Goal: Complete application form

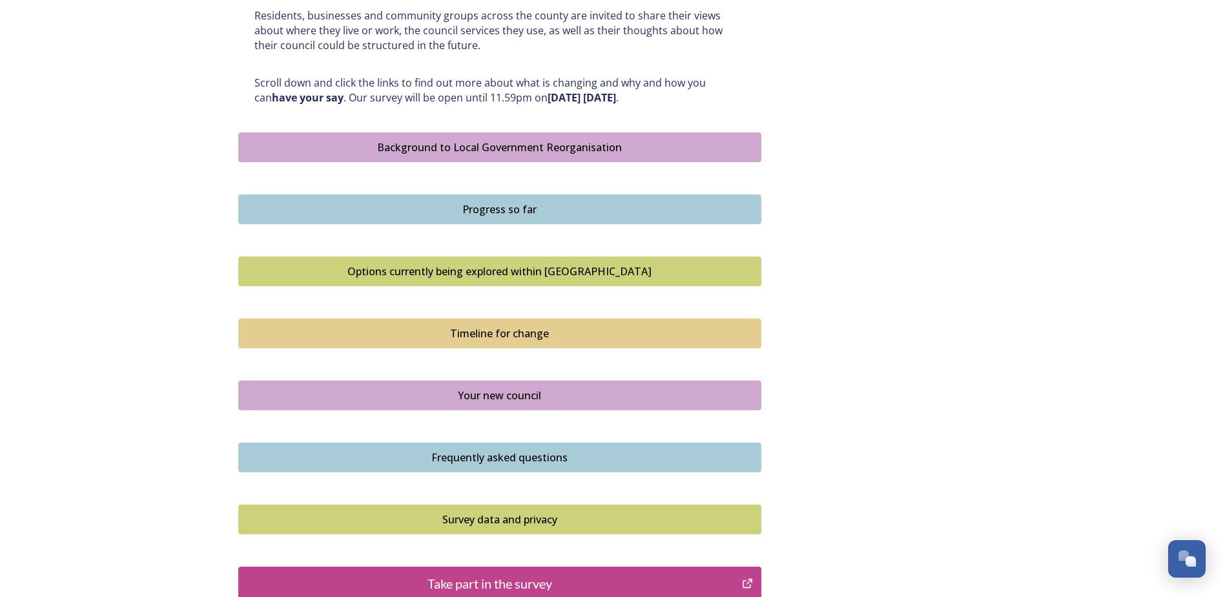
scroll to position [710, 0]
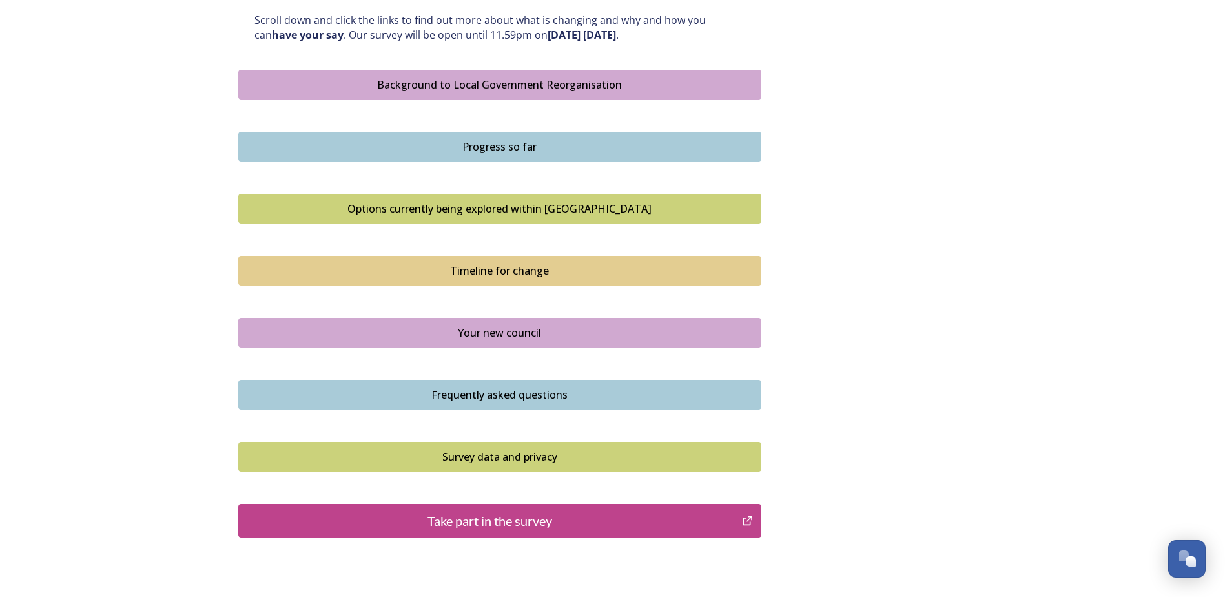
click at [521, 522] on div "Take part in the survey" at bounding box center [490, 520] width 490 height 19
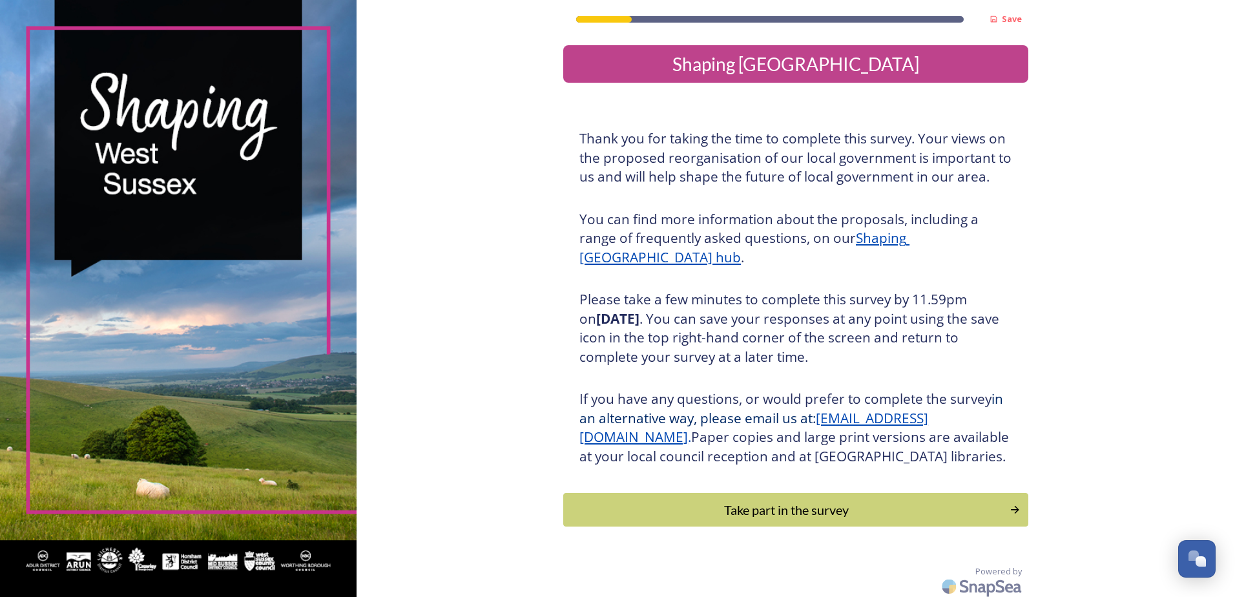
click at [777, 519] on div "Take part in the survey" at bounding box center [786, 509] width 432 height 19
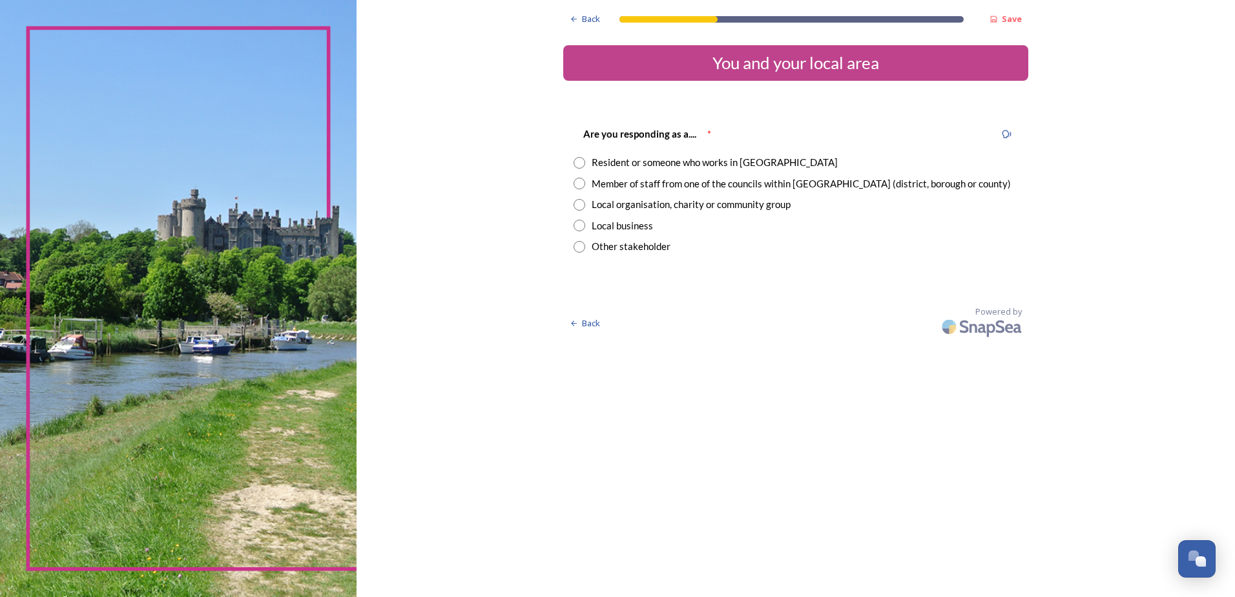
click at [617, 247] on div "Other stakeholder" at bounding box center [631, 246] width 79 height 15
radio input "true"
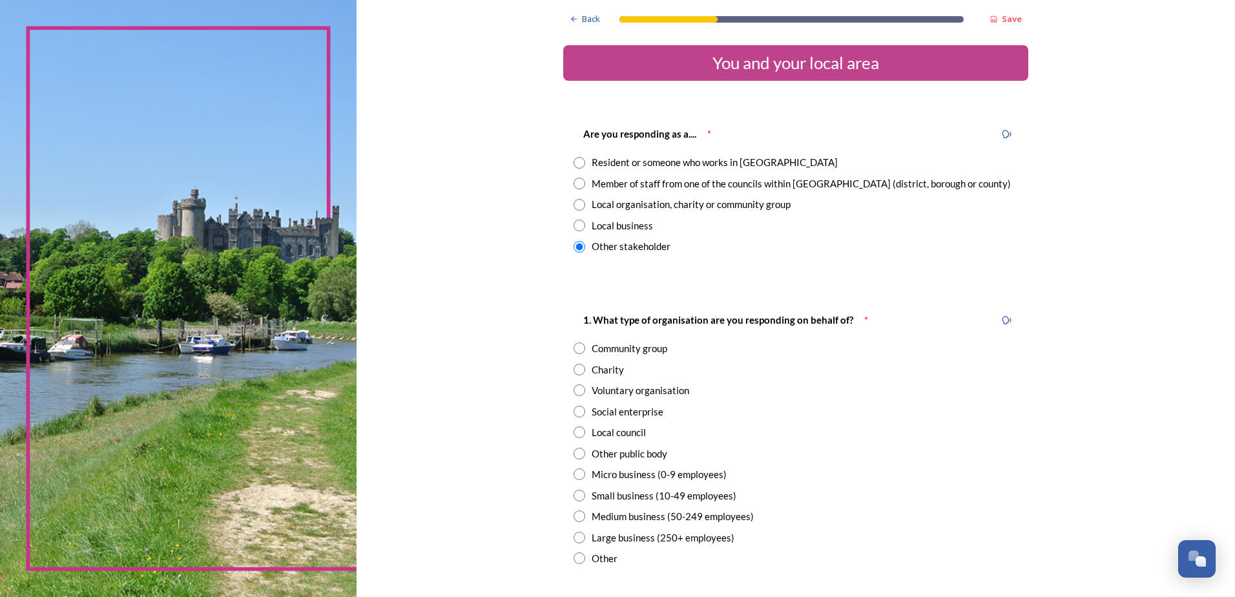
click at [573, 427] on input "radio" at bounding box center [579, 432] width 12 height 12
radio input "true"
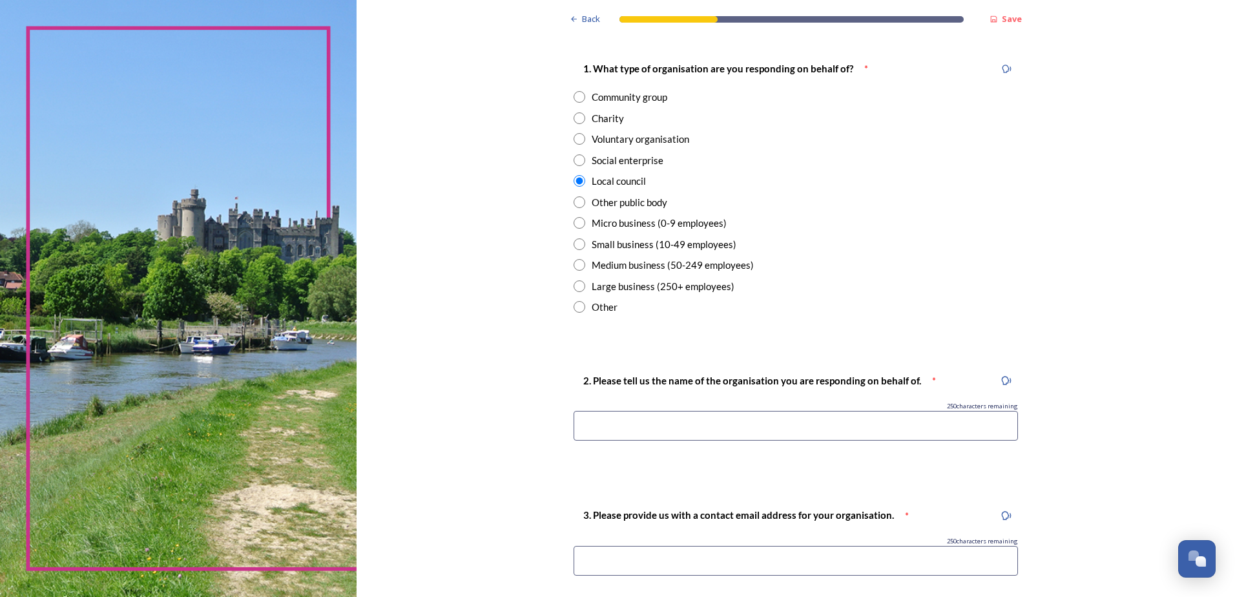
scroll to position [258, 0]
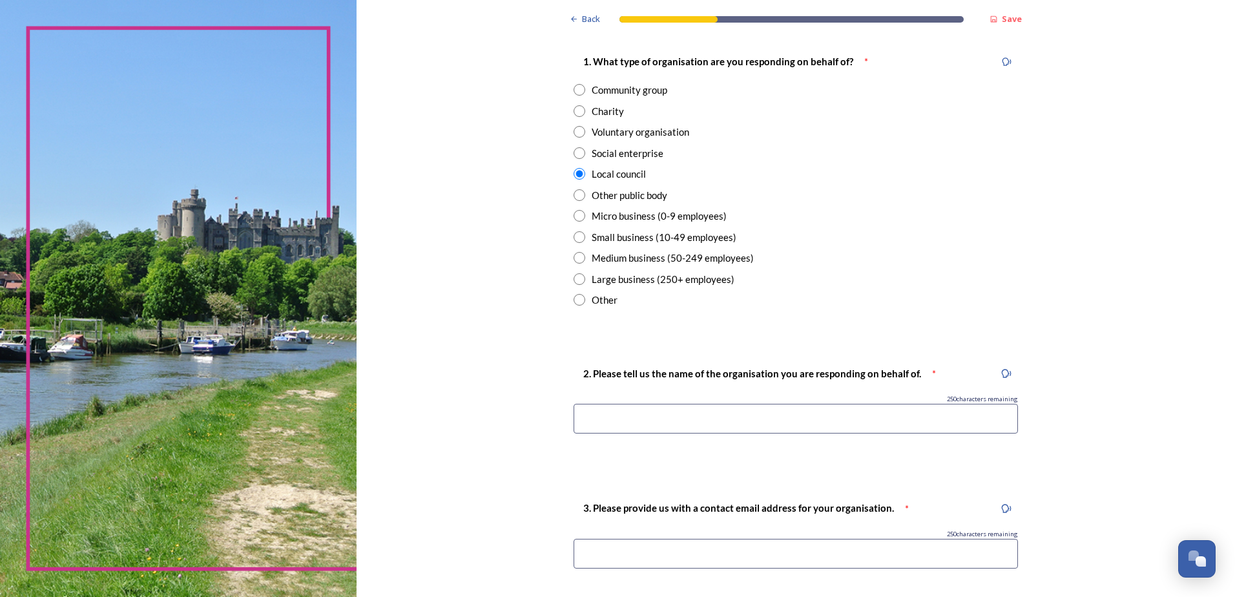
click at [736, 406] on input at bounding box center [795, 419] width 444 height 30
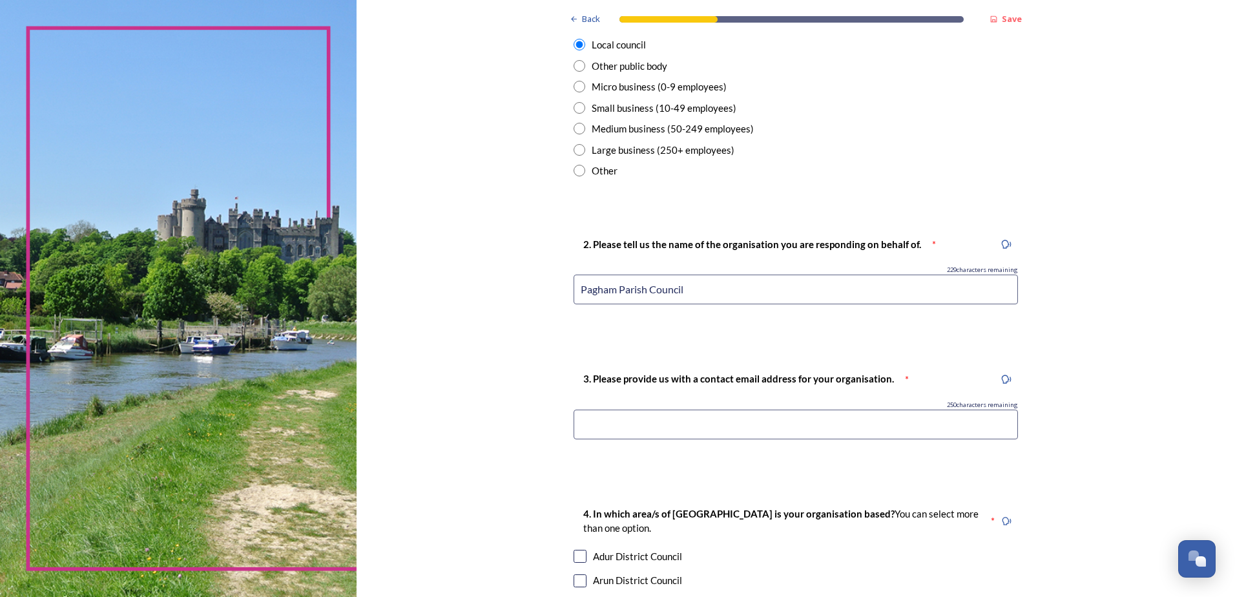
type input "Pagham Parish Council"
click at [735, 420] on input at bounding box center [795, 424] width 444 height 30
type input "paghampc@gmail.com"
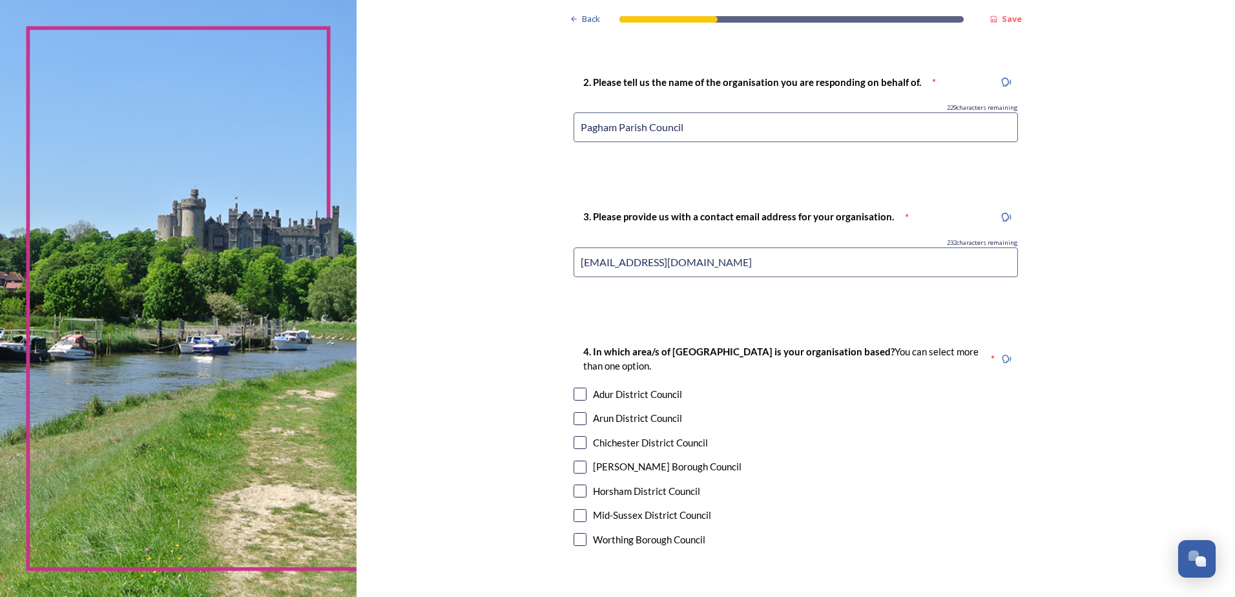
scroll to position [581, 0]
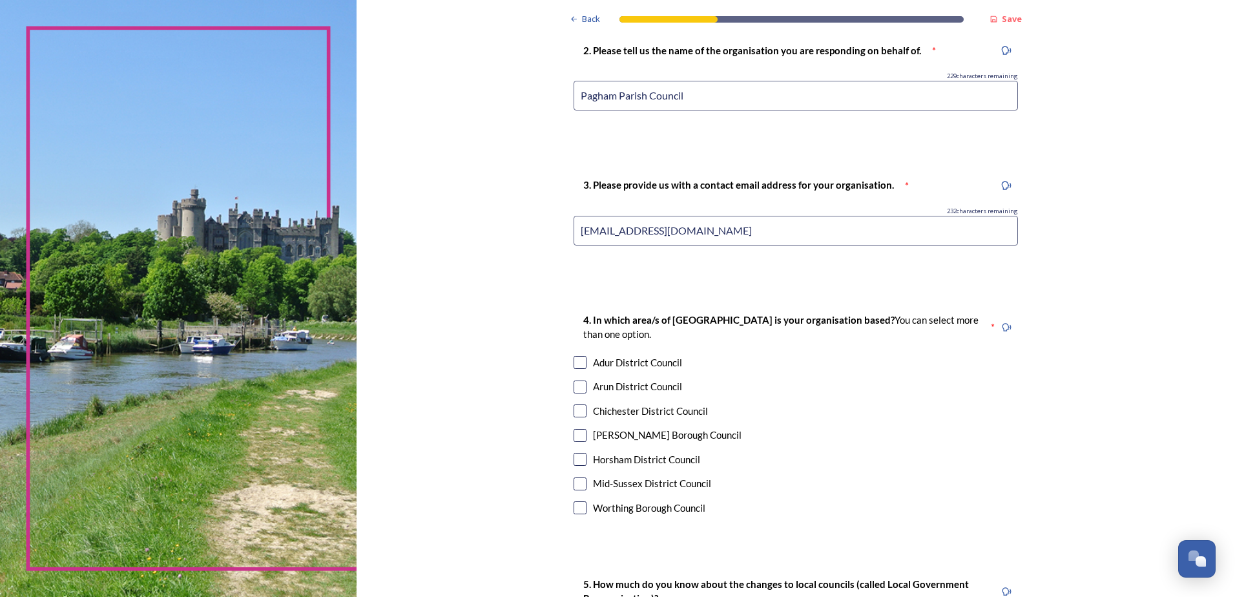
click at [576, 386] on input "checkbox" at bounding box center [579, 386] width 13 height 13
checkbox input "true"
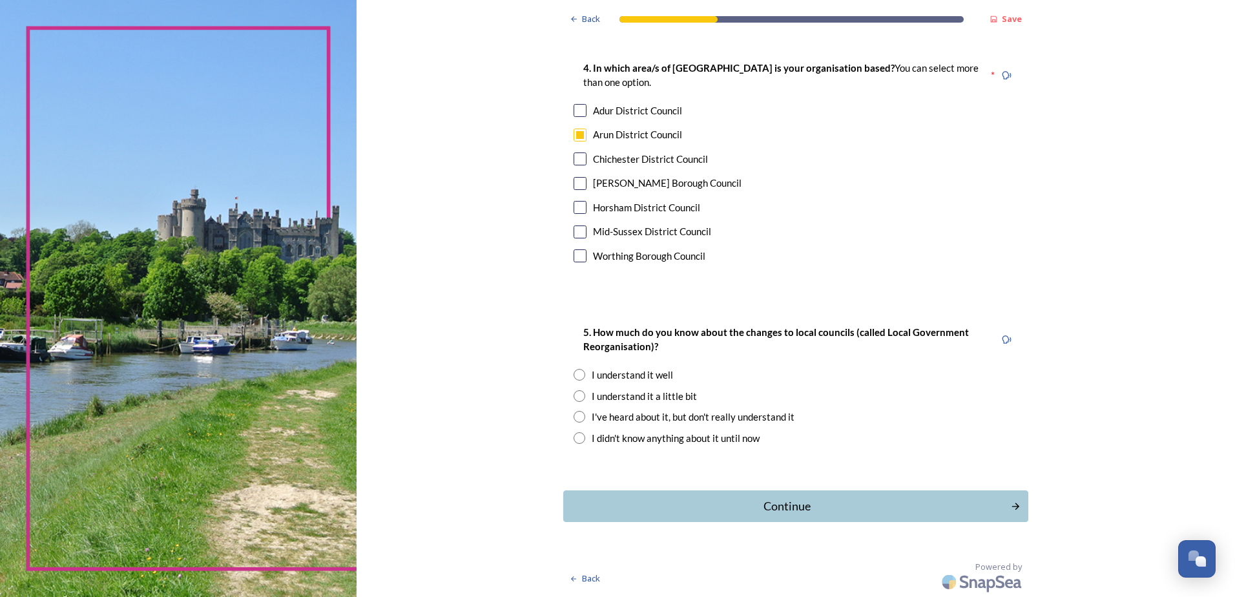
click at [610, 378] on div "I understand it well" at bounding box center [632, 374] width 81 height 15
radio input "true"
click at [699, 510] on div "Continue" at bounding box center [786, 505] width 437 height 17
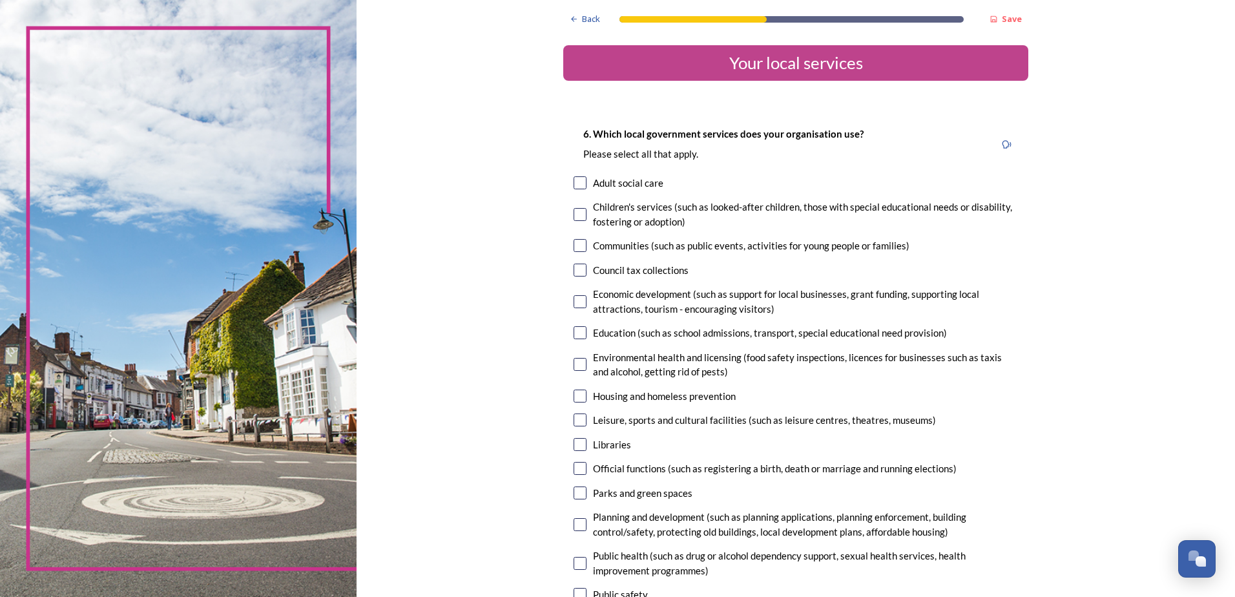
click at [577, 271] on input "checkbox" at bounding box center [579, 269] width 13 height 13
checkbox input "true"
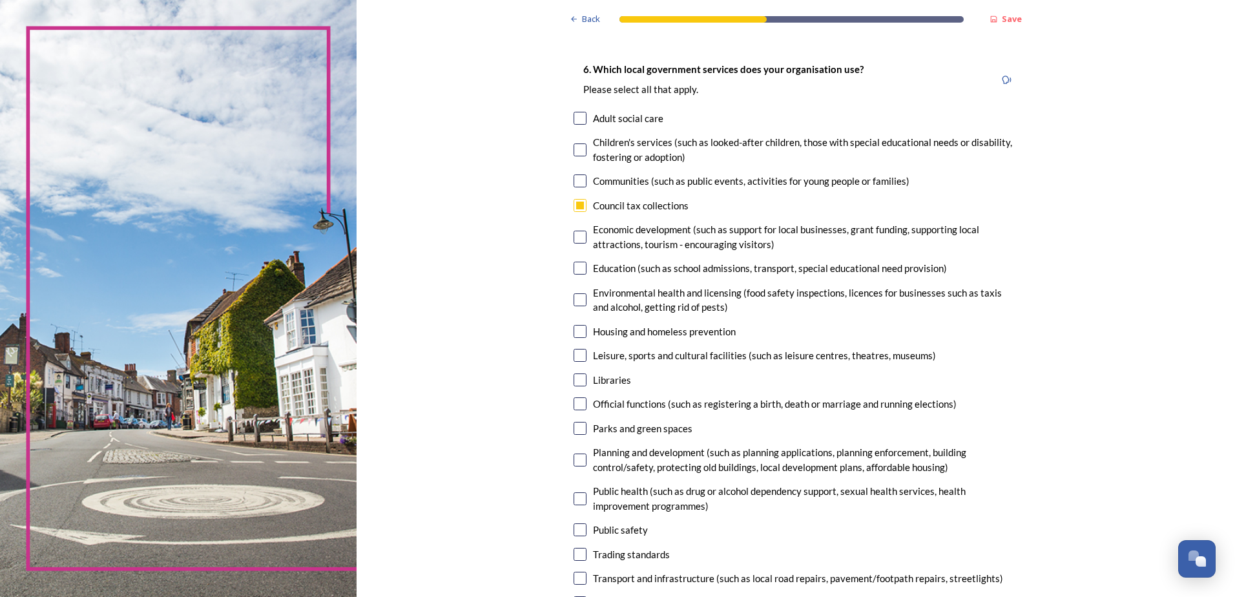
click at [578, 328] on input "checkbox" at bounding box center [579, 331] width 13 height 13
checkbox input "false"
click at [574, 355] on input "checkbox" at bounding box center [579, 355] width 13 height 13
checkbox input "true"
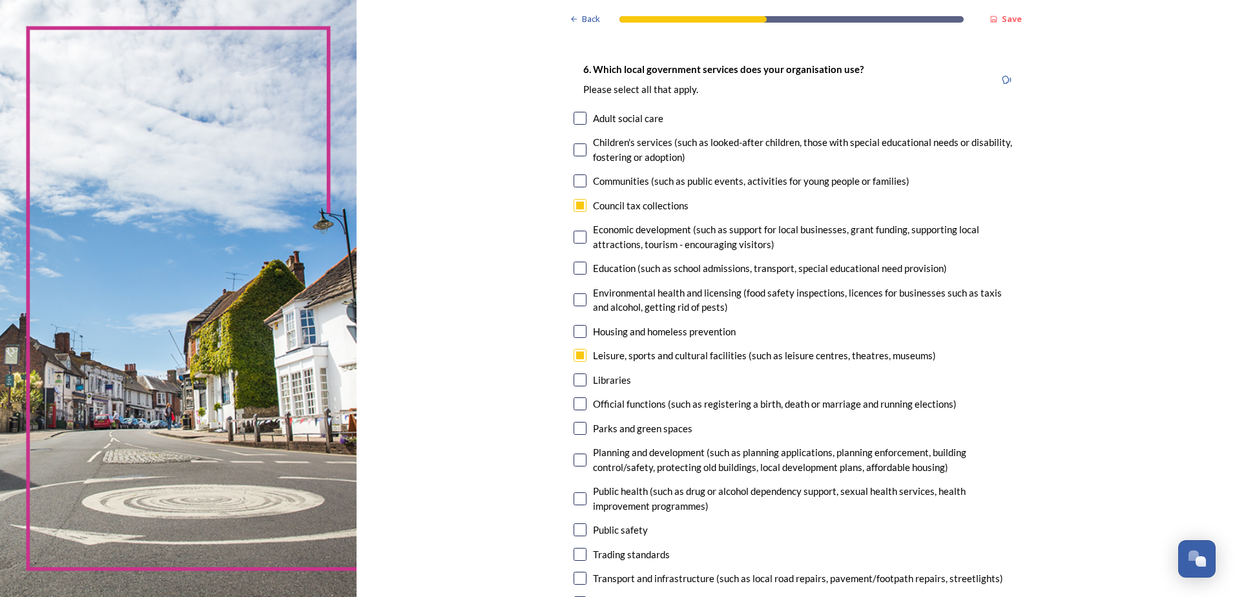
click at [573, 301] on input "checkbox" at bounding box center [579, 299] width 13 height 13
checkbox input "true"
click at [575, 349] on input "checkbox" at bounding box center [579, 355] width 13 height 13
checkbox input "false"
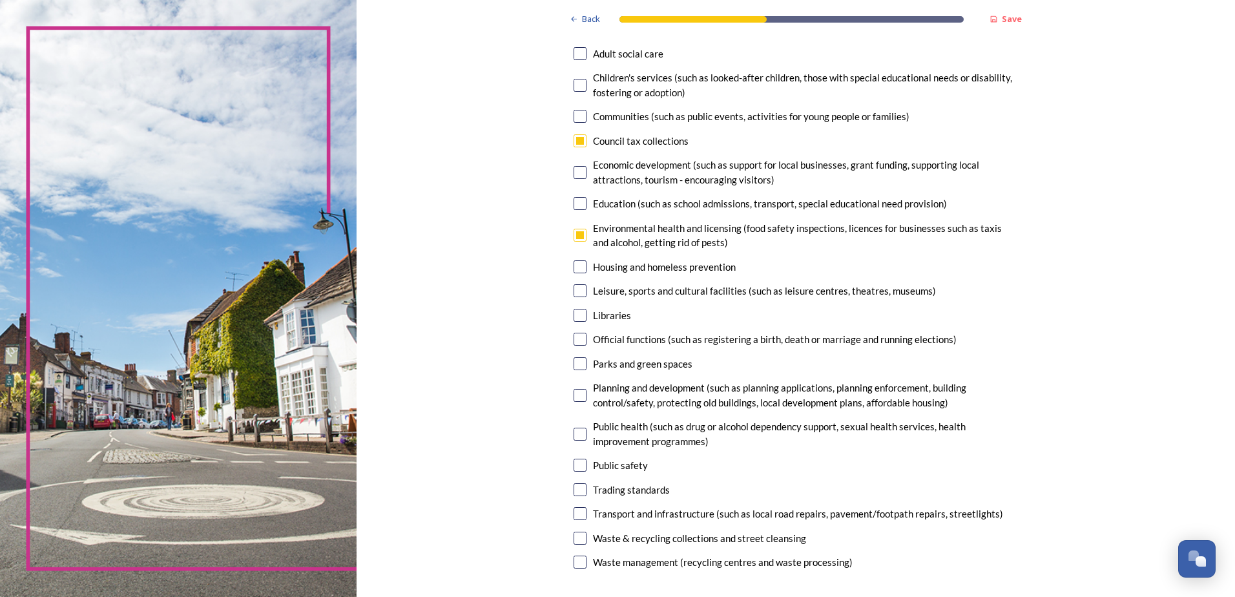
click at [574, 336] on input "checkbox" at bounding box center [579, 339] width 13 height 13
checkbox input "true"
click at [577, 395] on input "checkbox" at bounding box center [579, 395] width 13 height 13
checkbox input "true"
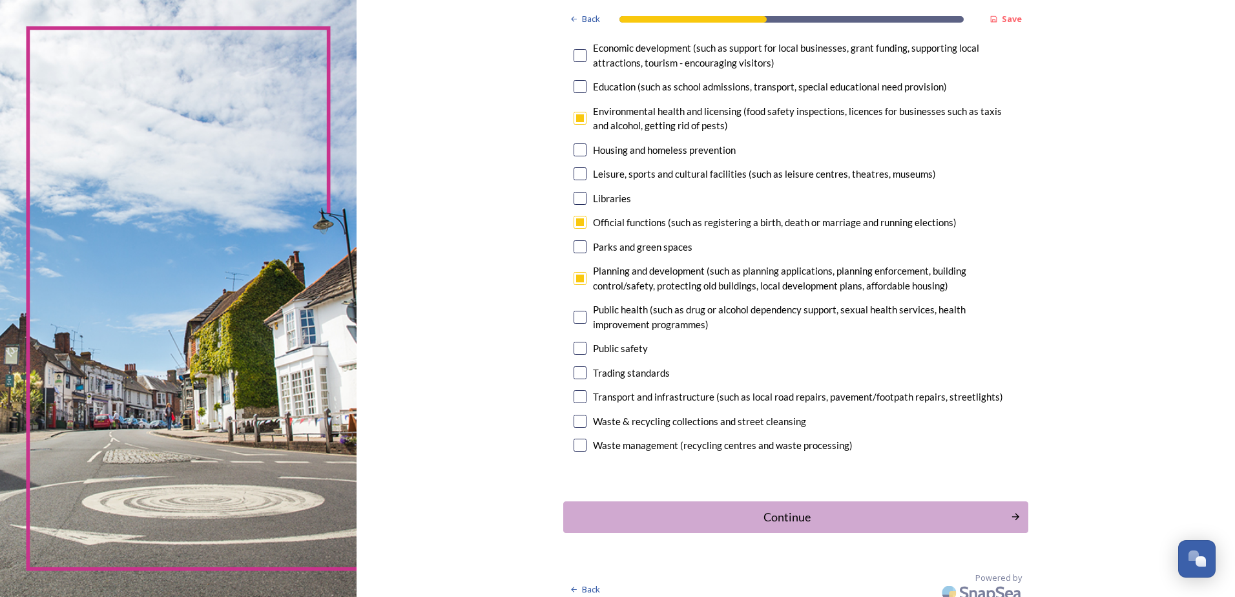
scroll to position [257, 0]
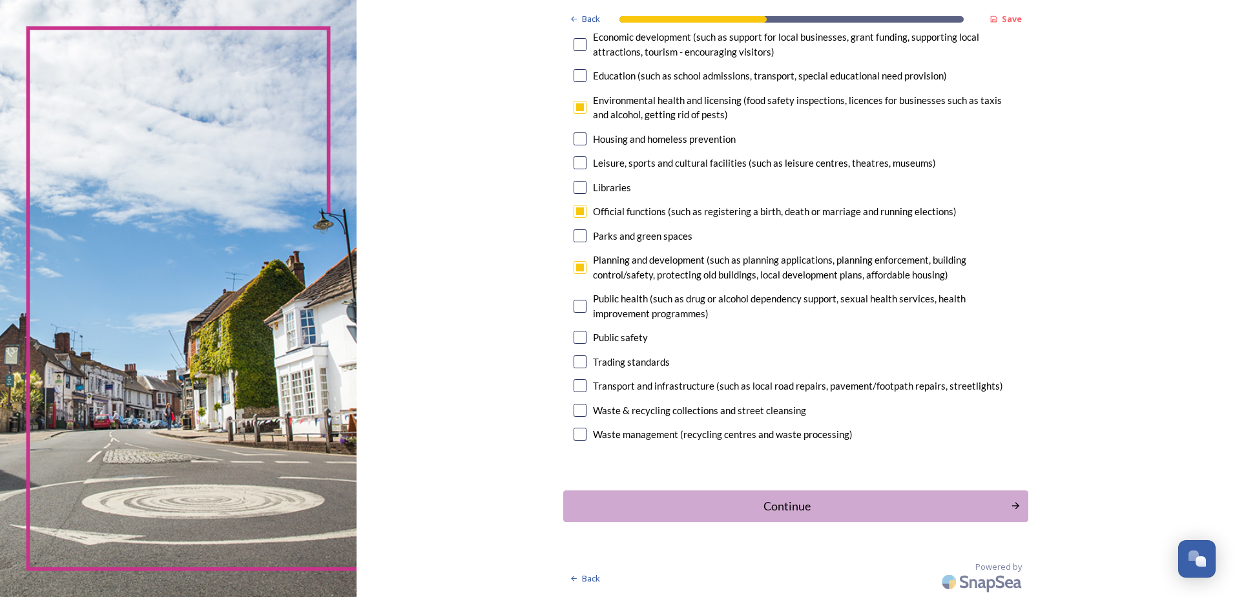
click at [593, 310] on div "Public health (such as drug or alcohol dependency support, sexual health servic…" at bounding box center [805, 305] width 425 height 29
click at [586, 310] on div "Public health (such as drug or alcohol dependency support, sexual health servic…" at bounding box center [795, 305] width 444 height 29
checkbox input "false"
click at [573, 337] on input "checkbox" at bounding box center [579, 337] width 13 height 13
checkbox input "true"
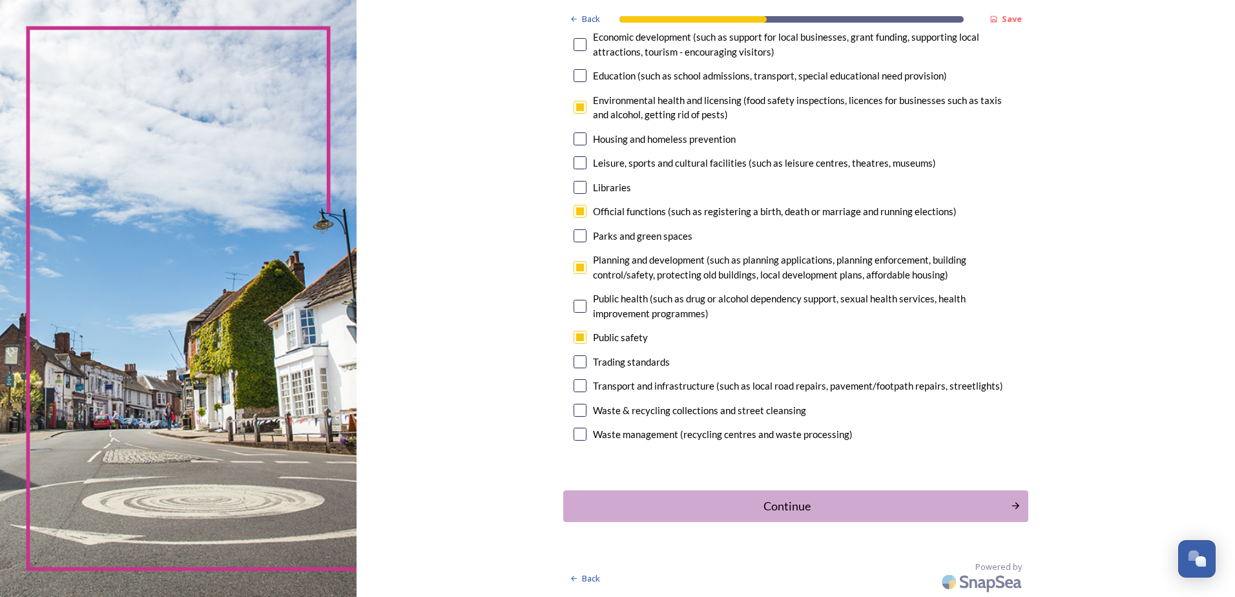
click at [574, 378] on div "Transport and infrastructure (such as local road repairs, pavement/footpath rep…" at bounding box center [795, 385] width 444 height 15
checkbox input "true"
click at [573, 408] on input "checkbox" at bounding box center [579, 410] width 13 height 13
checkbox input "true"
click at [708, 516] on button "Continue" at bounding box center [796, 506] width 470 height 32
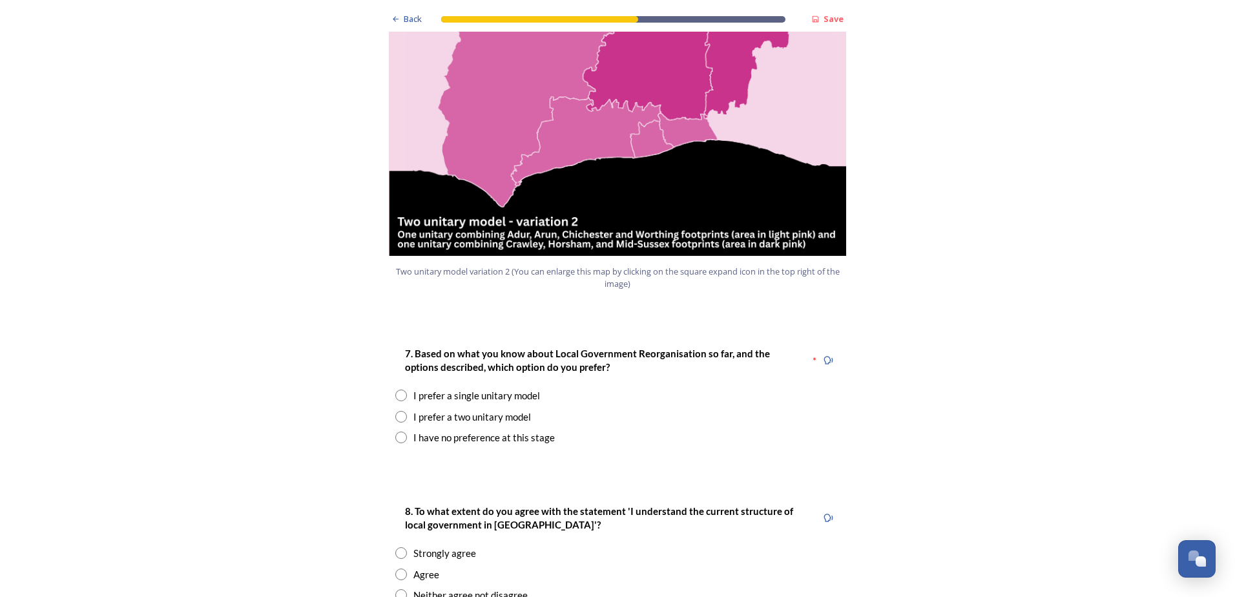
scroll to position [1485, 0]
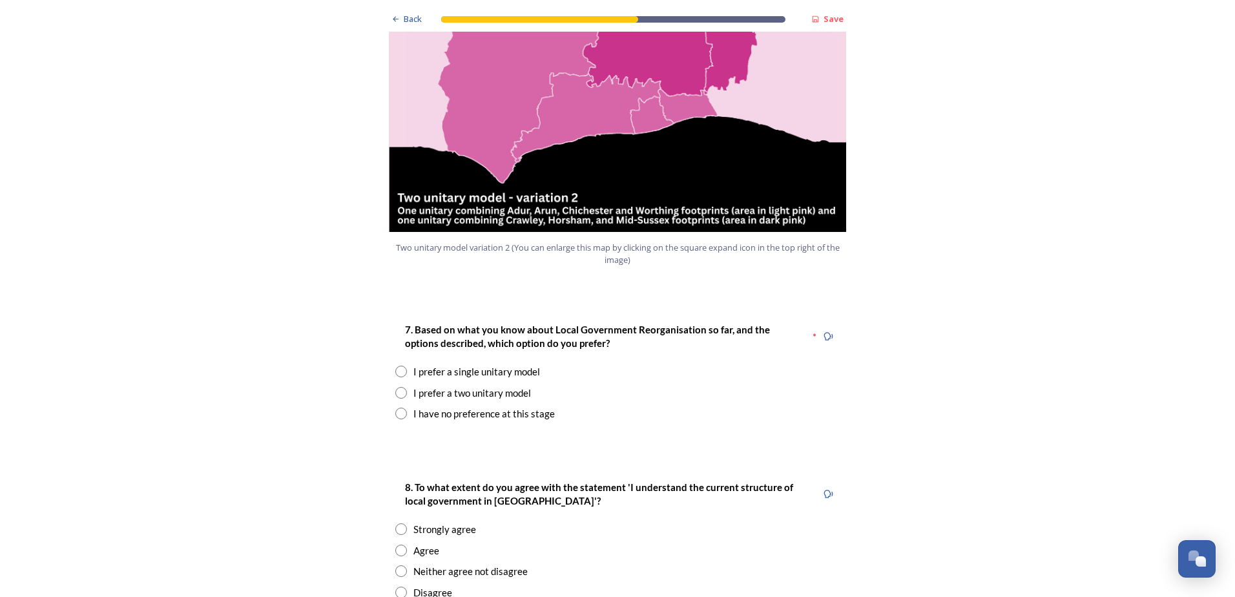
click at [491, 386] on div "I prefer a two unitary model" at bounding box center [472, 393] width 118 height 15
radio input "true"
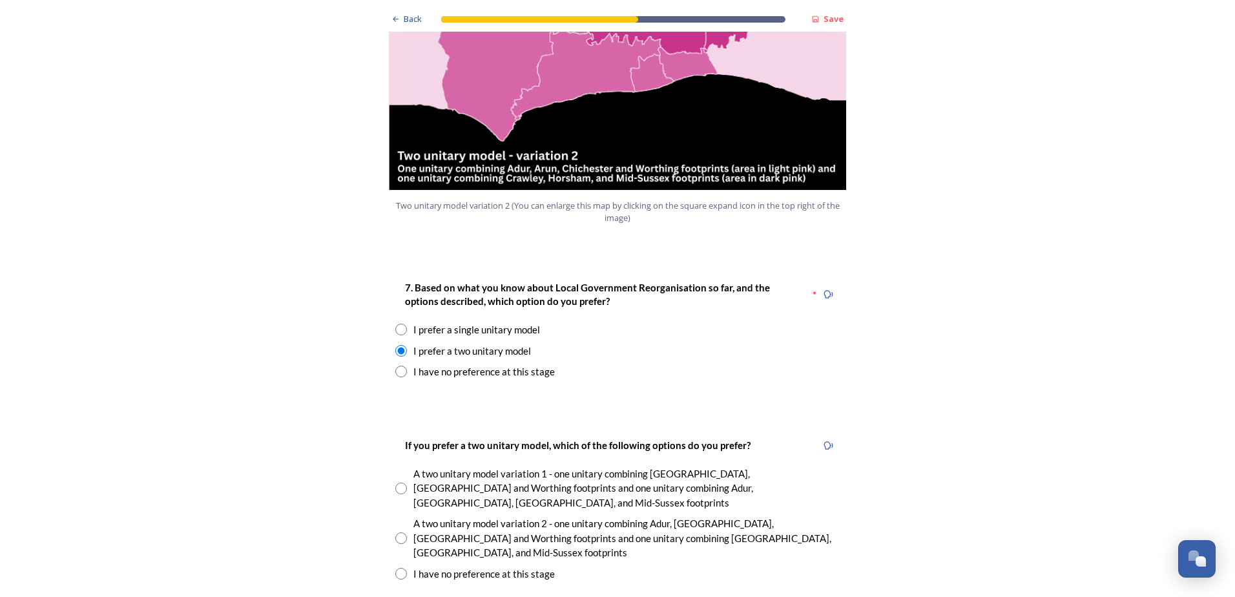
scroll to position [1550, 0]
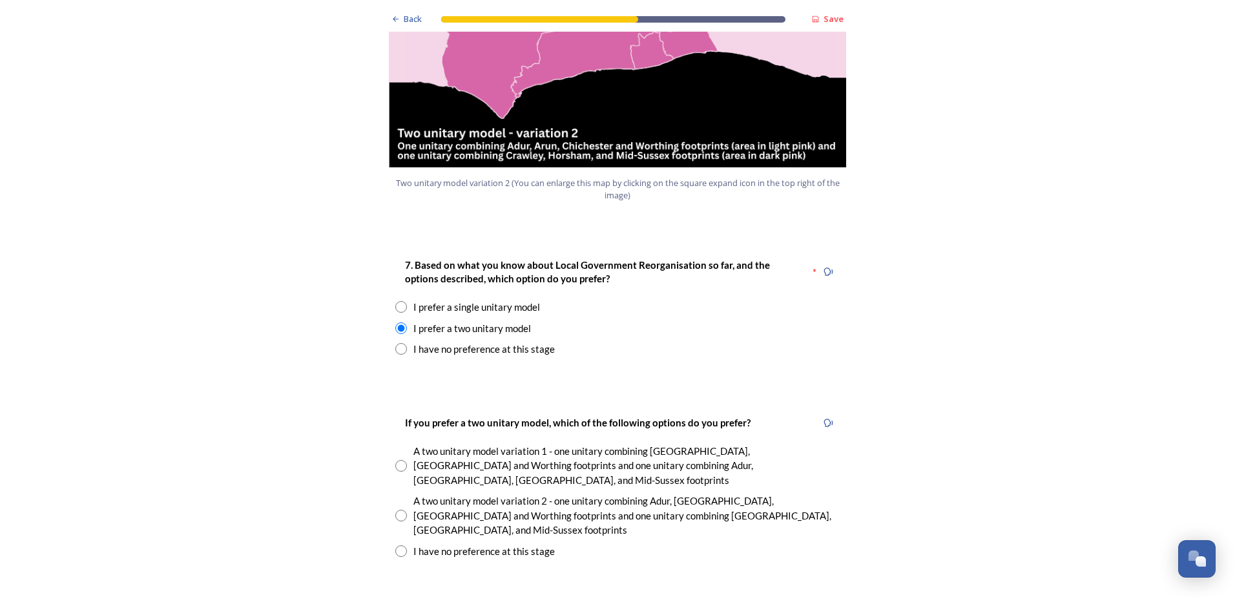
click at [401, 510] on input "radio" at bounding box center [401, 516] width 12 height 12
radio input "true"
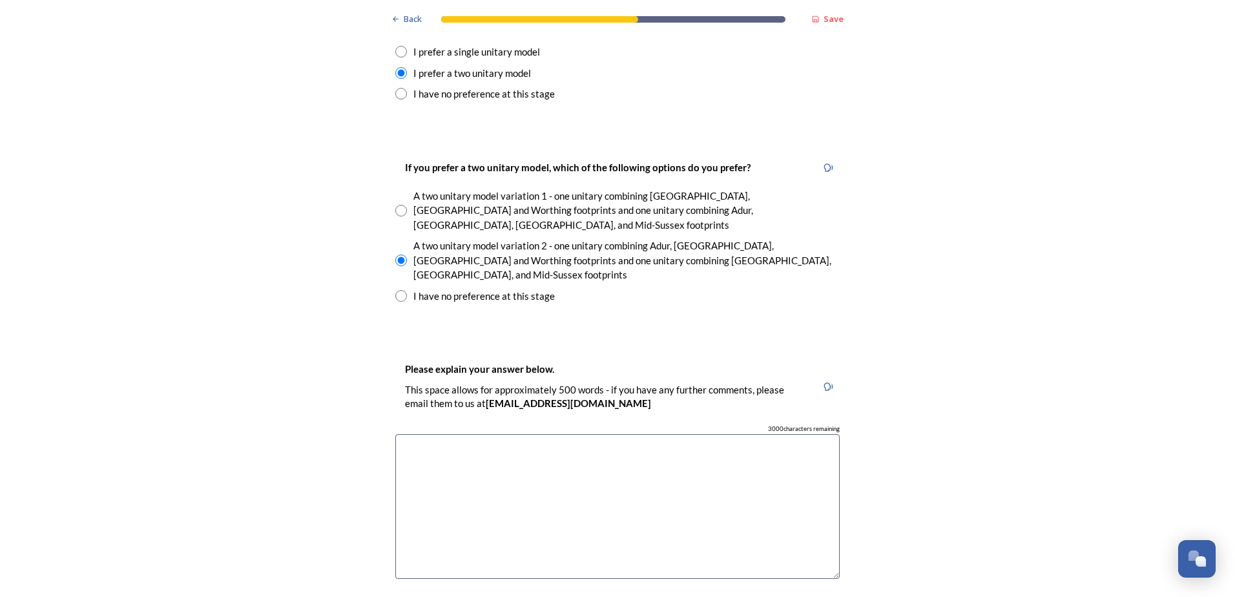
scroll to position [1873, 0]
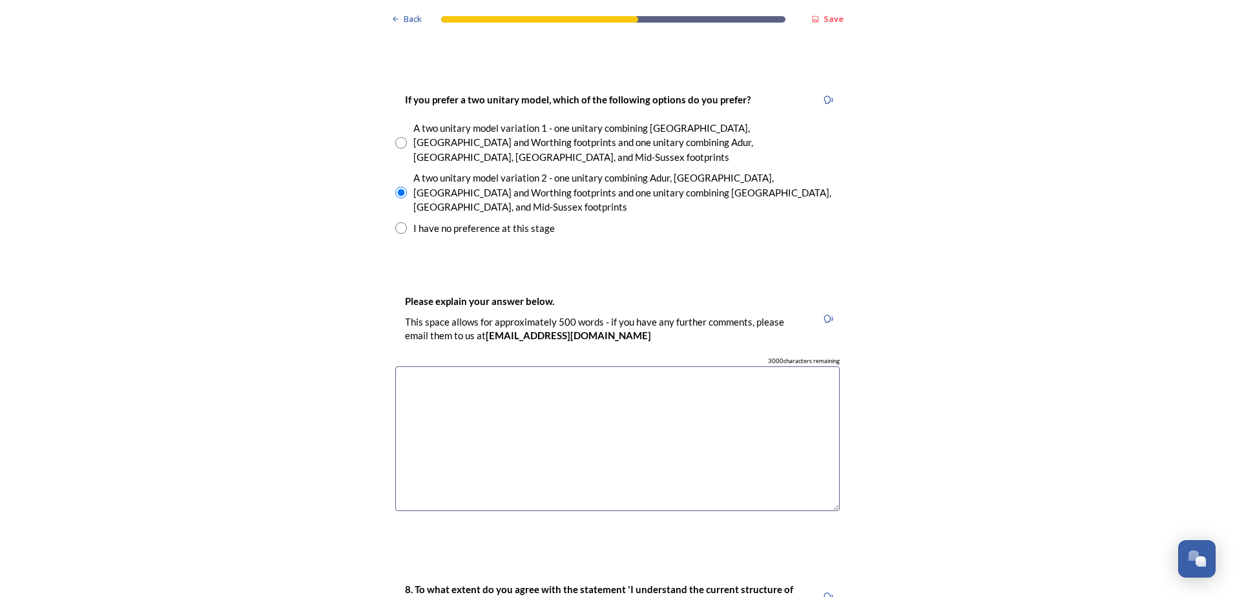
click at [482, 384] on textarea at bounding box center [617, 438] width 444 height 145
paste textarea "It was RESOLVED: Members discussed the two models being proposed for West Susse…"
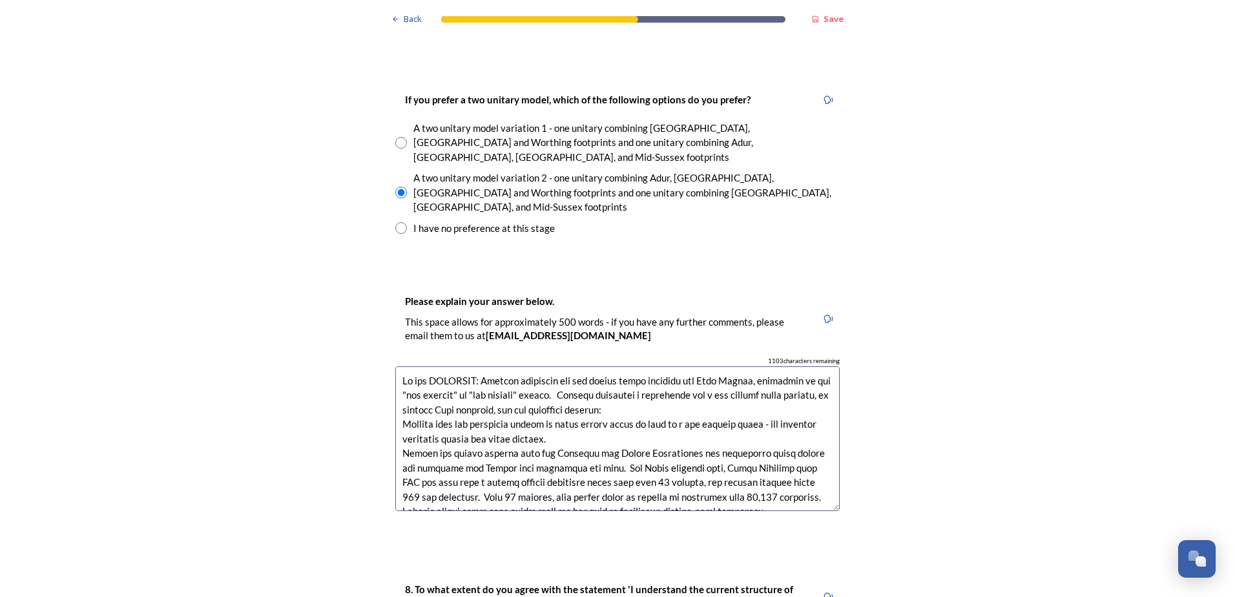
drag, startPoint x: 397, startPoint y: 308, endPoint x: 741, endPoint y: 335, distance: 345.3
click at [741, 366] on textarea at bounding box center [617, 438] width 444 height 145
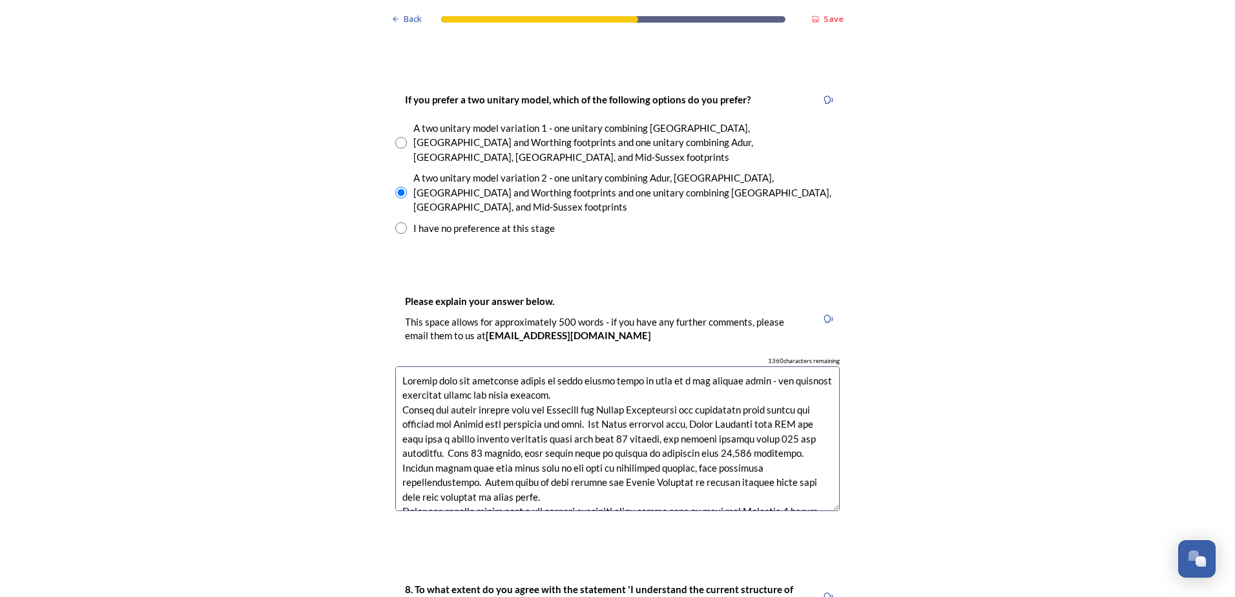
drag, startPoint x: 601, startPoint y: 359, endPoint x: 705, endPoint y: 356, distance: 104.0
click at [705, 366] on textarea at bounding box center [617, 438] width 444 height 145
click at [717, 366] on textarea at bounding box center [617, 438] width 444 height 145
drag, startPoint x: 727, startPoint y: 383, endPoint x: 820, endPoint y: 387, distance: 93.1
click at [820, 387] on textarea at bounding box center [617, 438] width 444 height 145
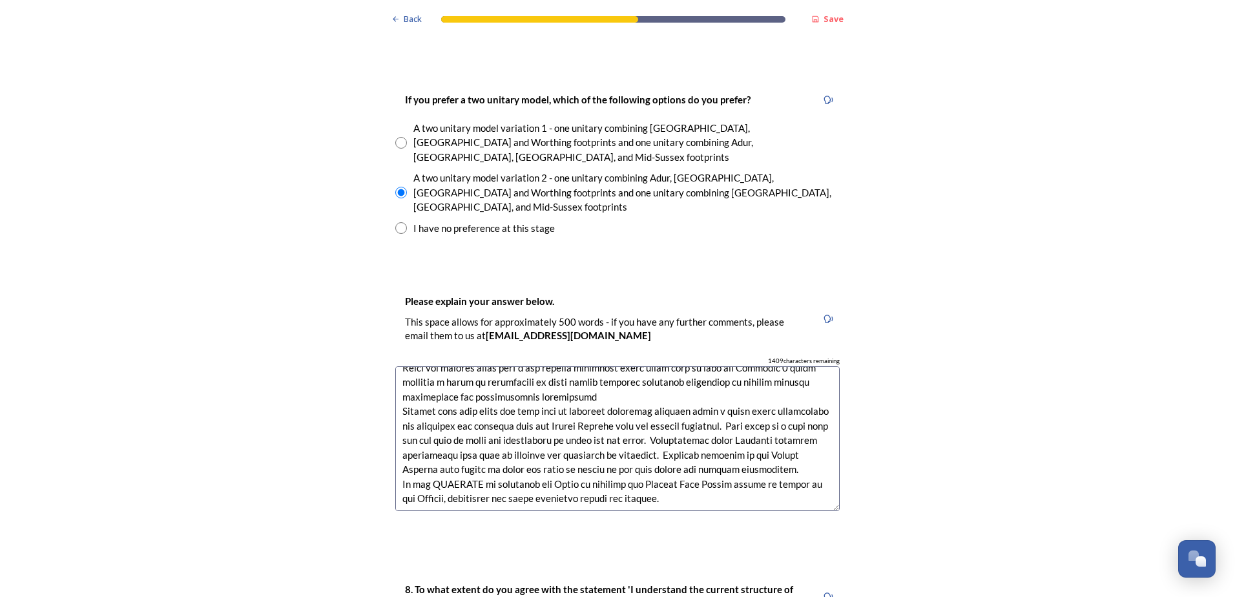
scroll to position [160, 0]
drag, startPoint x: 398, startPoint y: 425, endPoint x: 449, endPoint y: 450, distance: 56.9
click at [449, 450] on div "Please explain your answer below. This space allows for approximately 500 words…" at bounding box center [617, 407] width 465 height 255
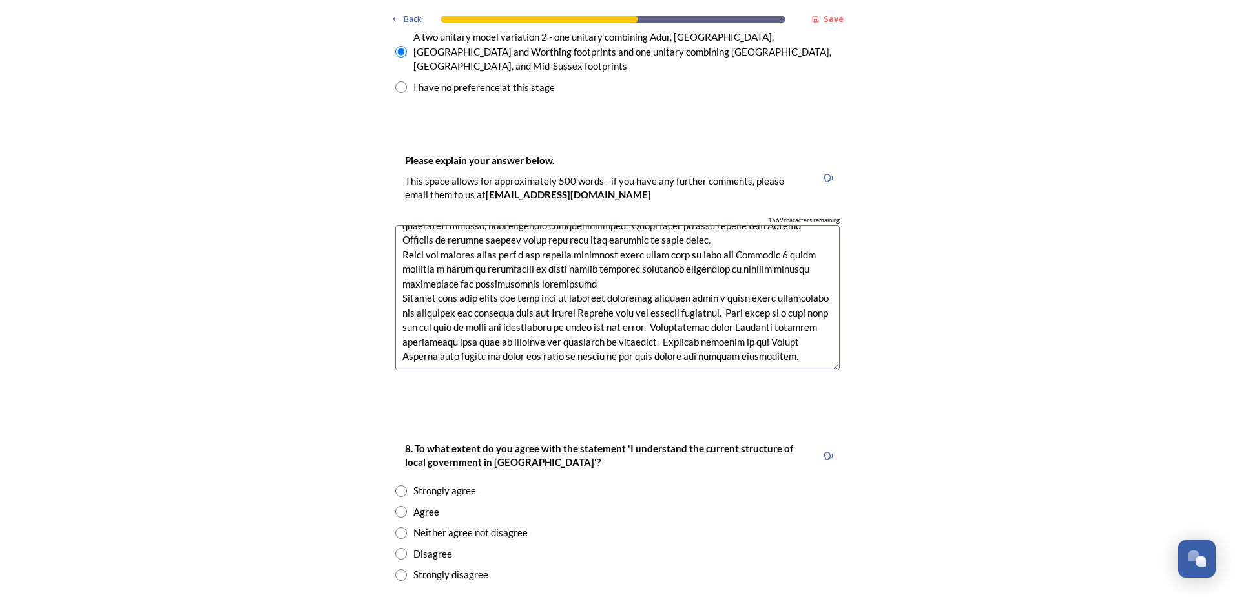
scroll to position [2067, 0]
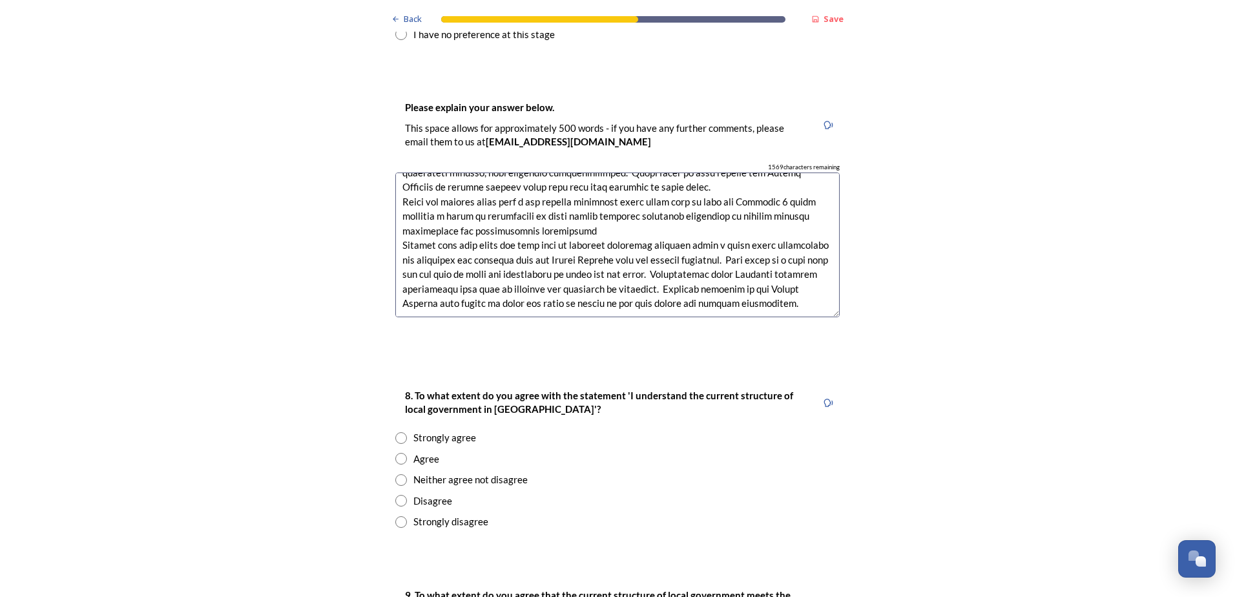
type textarea "Concern that the important detail of local issues would be lost in a one unitar…"
click at [444, 430] on div "Strongly agree" at bounding box center [444, 437] width 63 height 15
radio input "true"
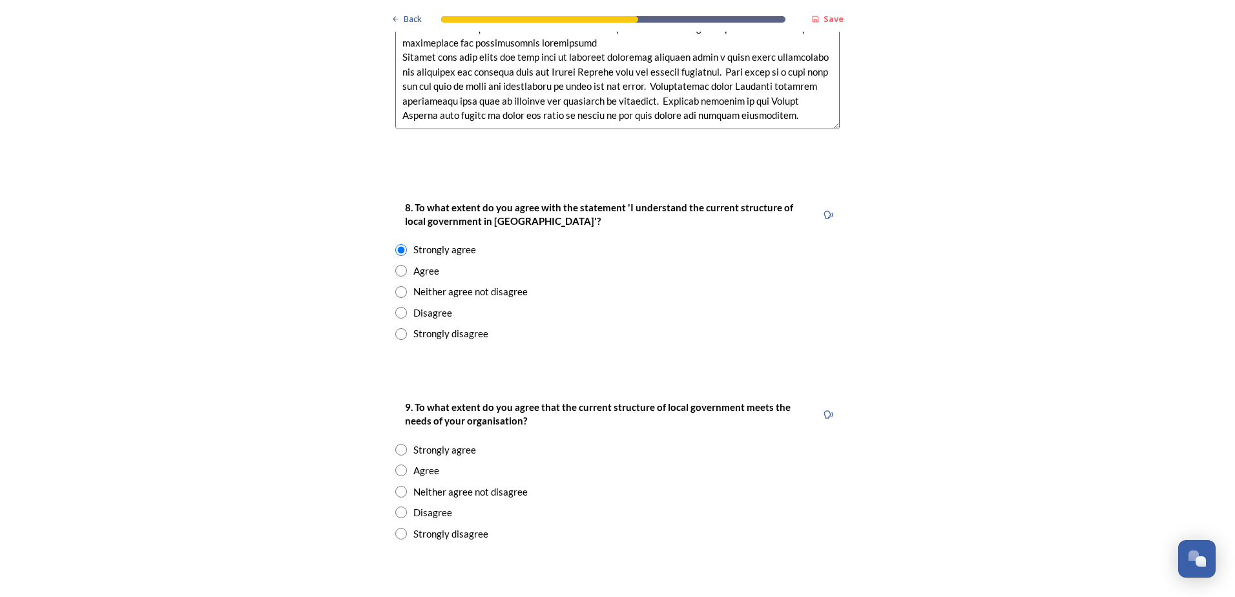
scroll to position [2260, 0]
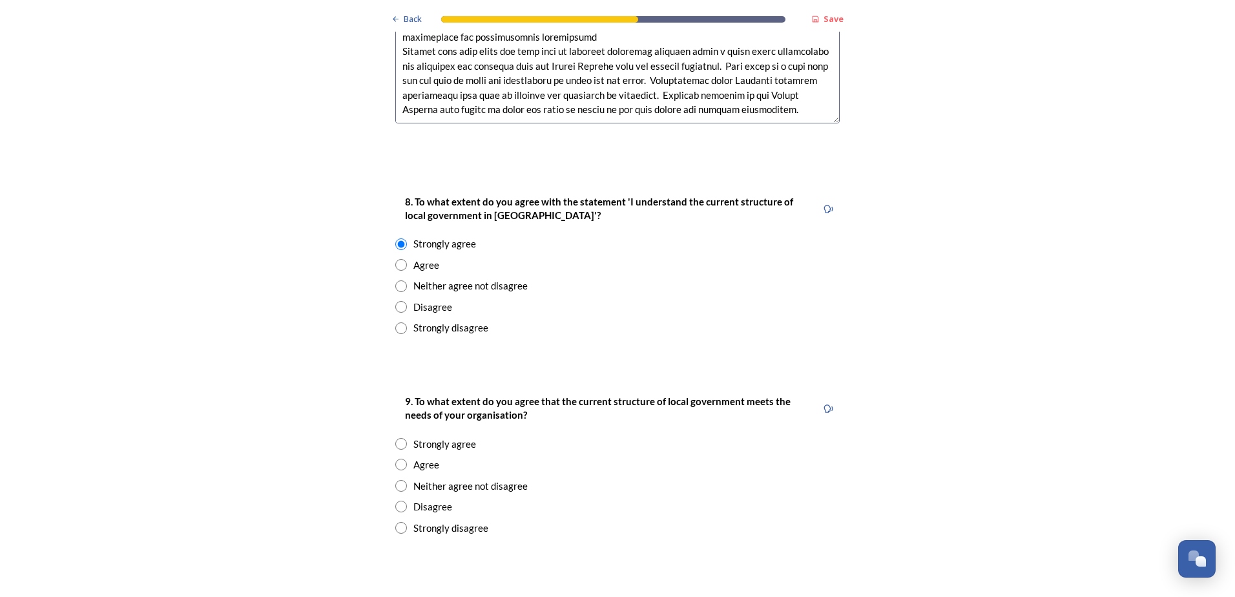
click at [416, 457] on div "Agree" at bounding box center [426, 464] width 26 height 15
radio input "true"
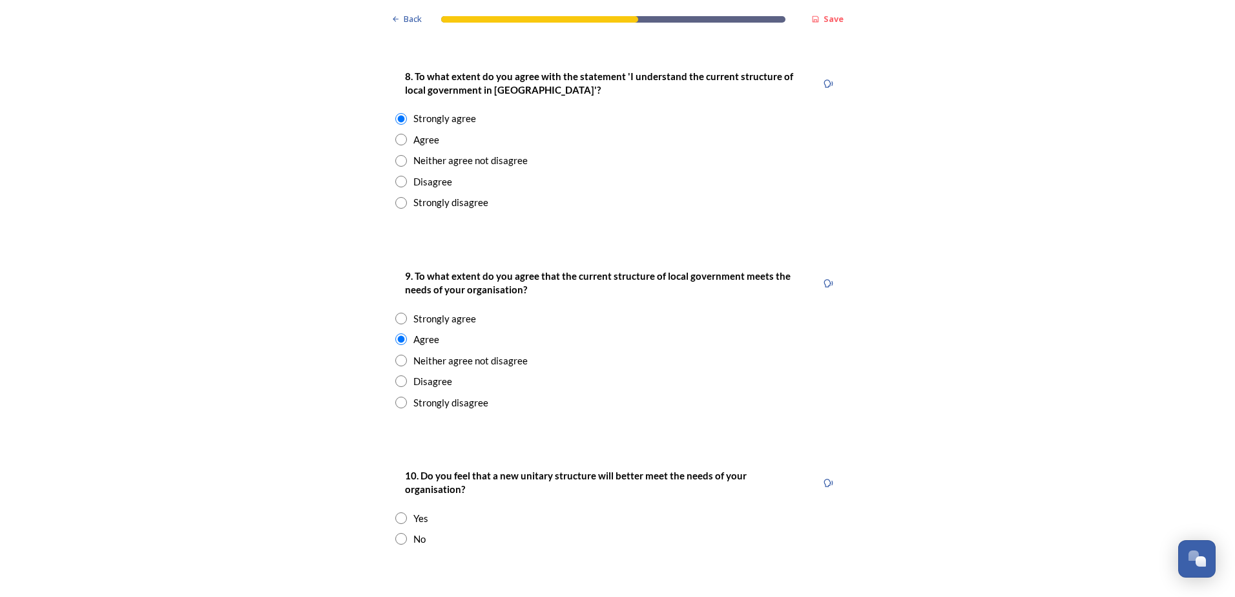
scroll to position [2390, 0]
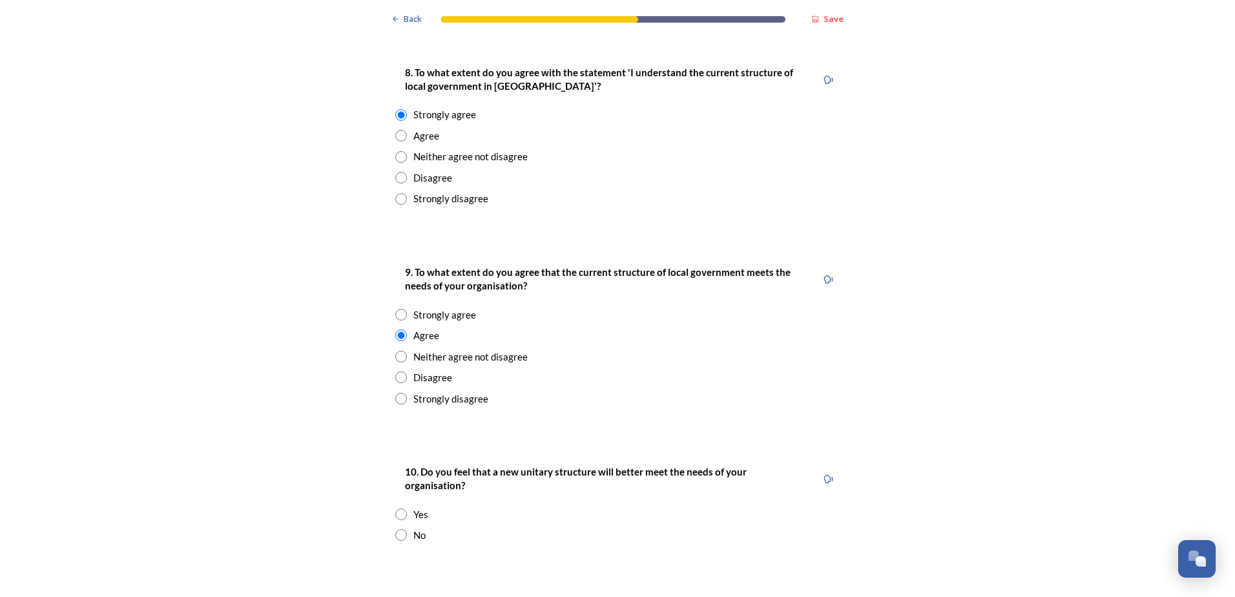
click at [395, 529] on input "radio" at bounding box center [401, 535] width 12 height 12
radio input "true"
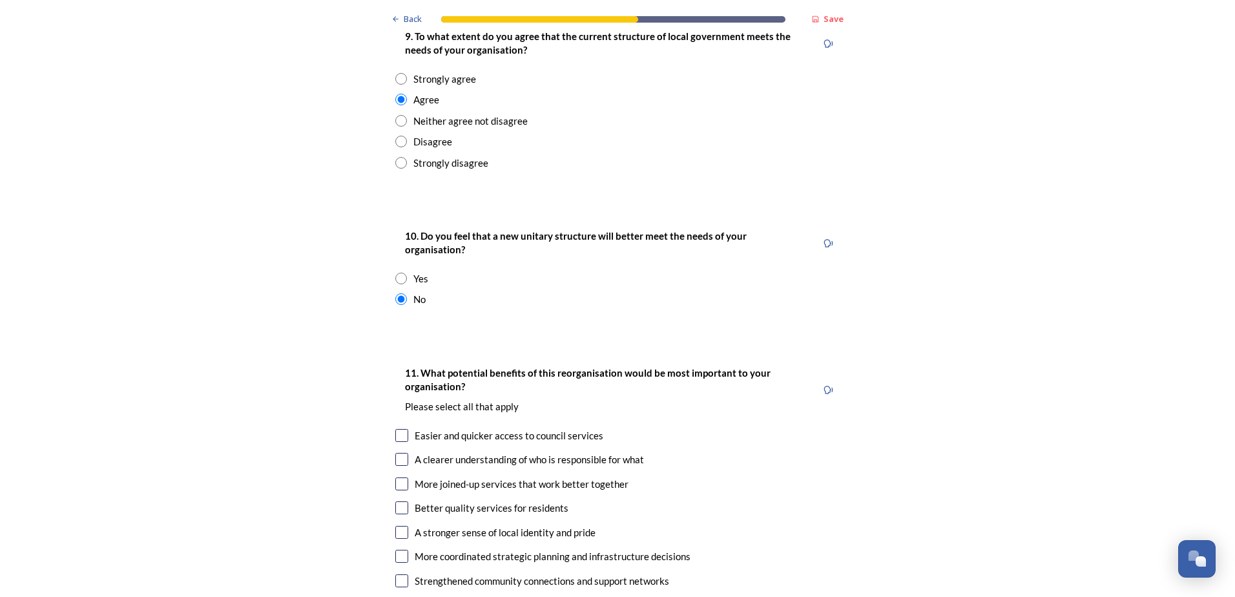
scroll to position [2648, 0]
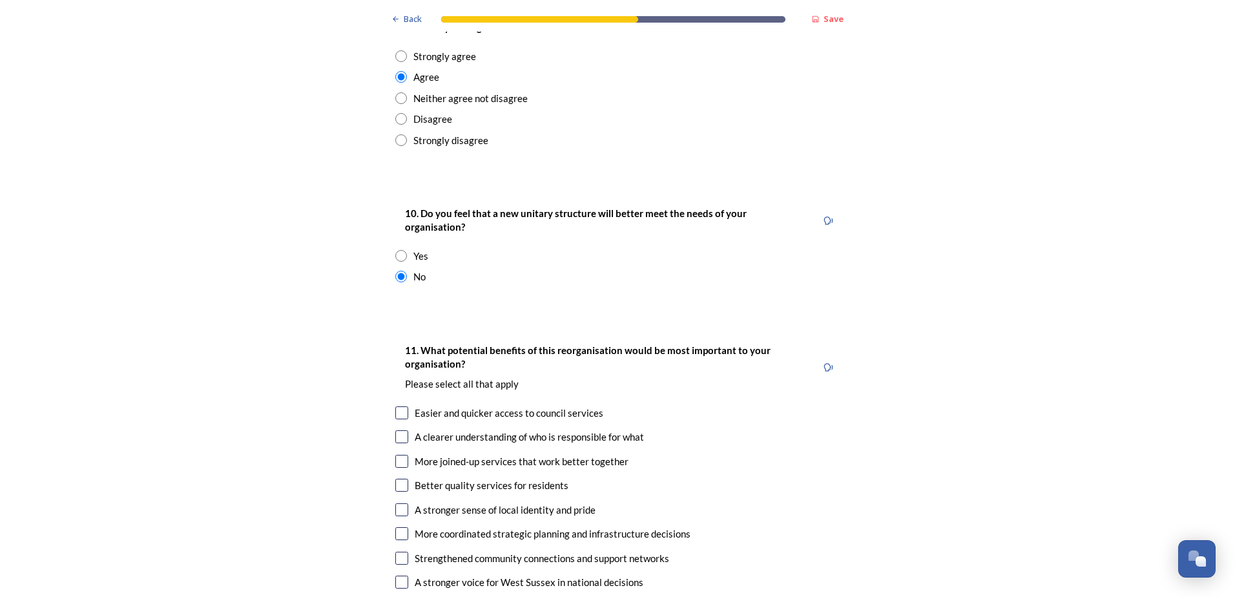
click at [395, 406] on input "checkbox" at bounding box center [401, 412] width 13 height 13
checkbox input "true"
click at [389, 362] on div "11. What potential benefits of this reorganisation would be most important to y…" at bounding box center [617, 515] width 465 height 373
click at [395, 430] on input "checkbox" at bounding box center [401, 436] width 13 height 13
checkbox input "true"
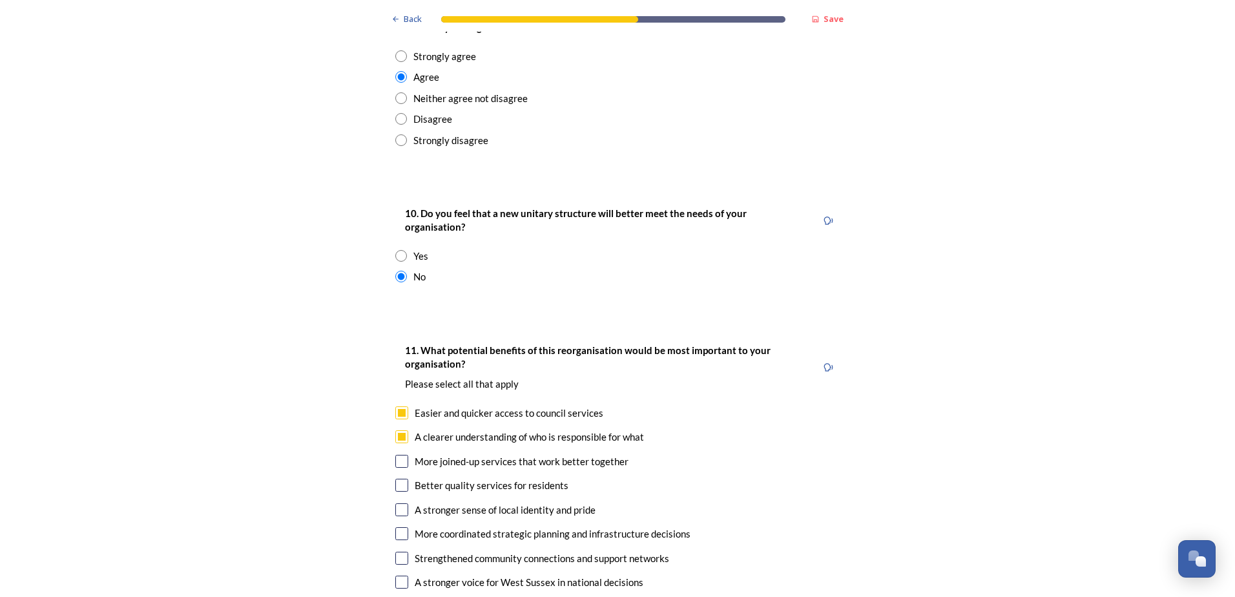
click at [400, 370] on div "11. What potential benefits of this reorganisation would be most important to y…" at bounding box center [617, 515] width 465 height 373
click at [395, 455] on input "checkbox" at bounding box center [401, 461] width 13 height 13
checkbox input "true"
click at [400, 503] on input "checkbox" at bounding box center [401, 509] width 13 height 13
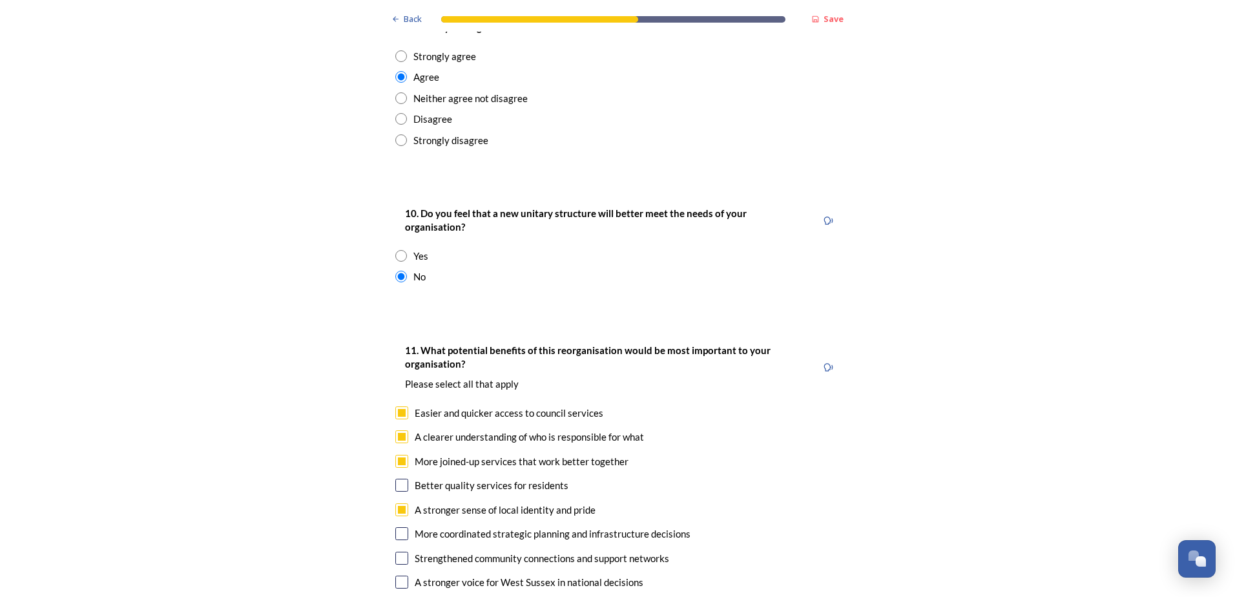
checkbox input "false"
click at [395, 479] on input "checkbox" at bounding box center [401, 485] width 13 height 13
checkbox input "true"
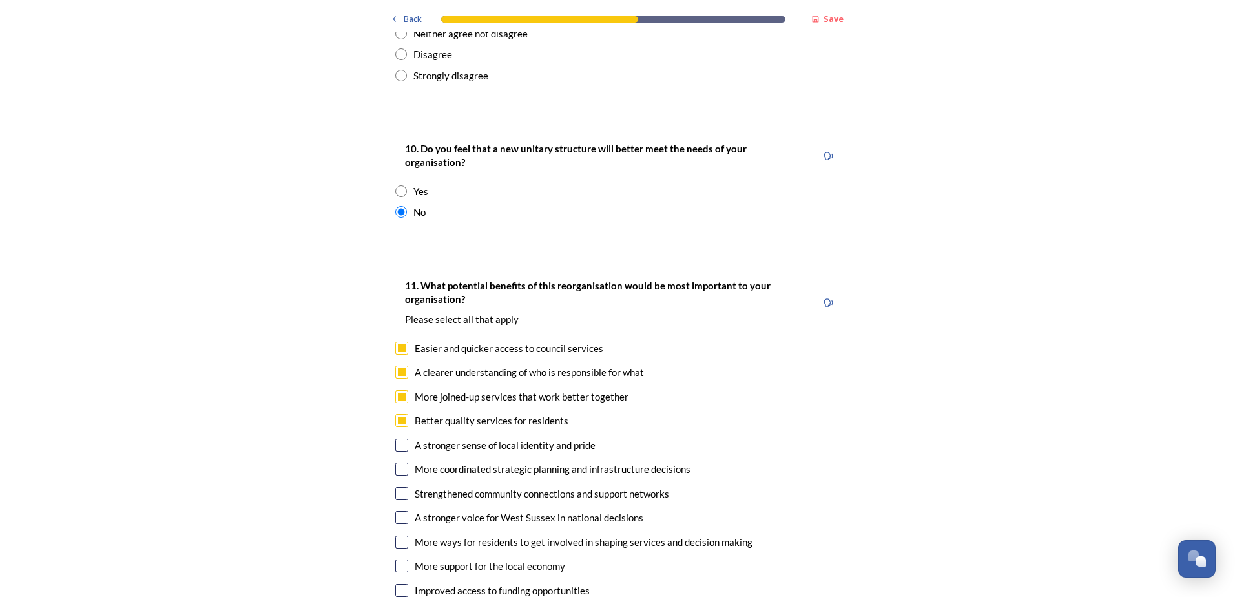
click at [398, 462] on input "checkbox" at bounding box center [401, 468] width 13 height 13
checkbox input "true"
click at [402, 487] on input "checkbox" at bounding box center [401, 493] width 13 height 13
checkbox input "true"
click at [404, 510] on div "A stronger voice for West Sussex in national decisions" at bounding box center [617, 517] width 444 height 15
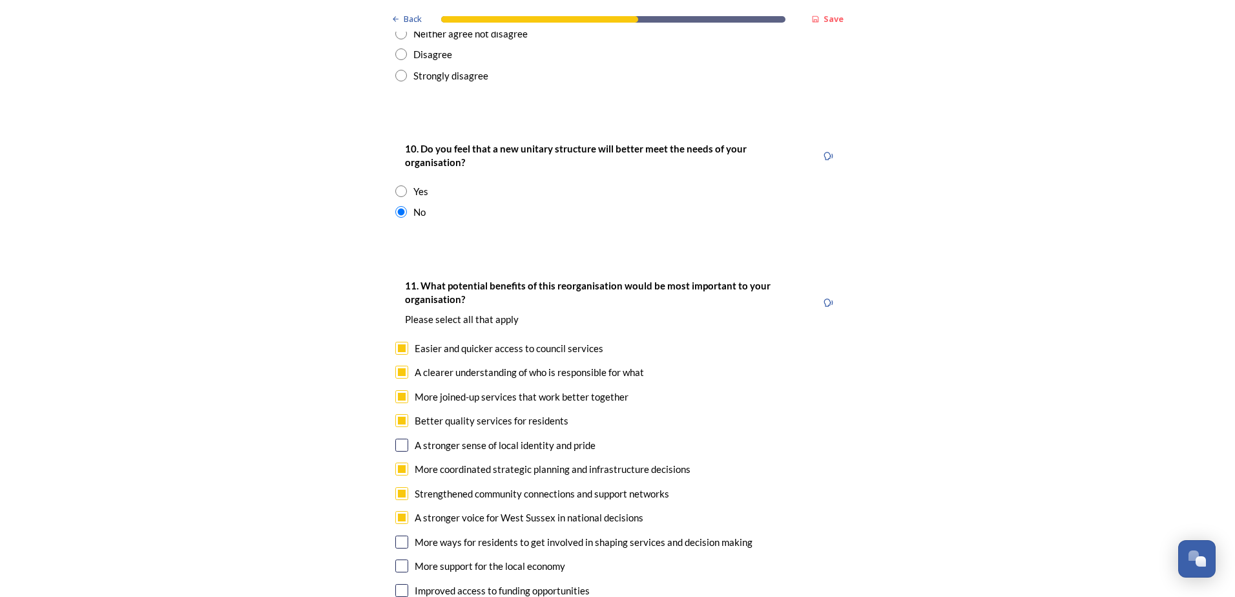
checkbox input "true"
click at [395, 584] on input "checkbox" at bounding box center [401, 590] width 13 height 13
checkbox input "true"
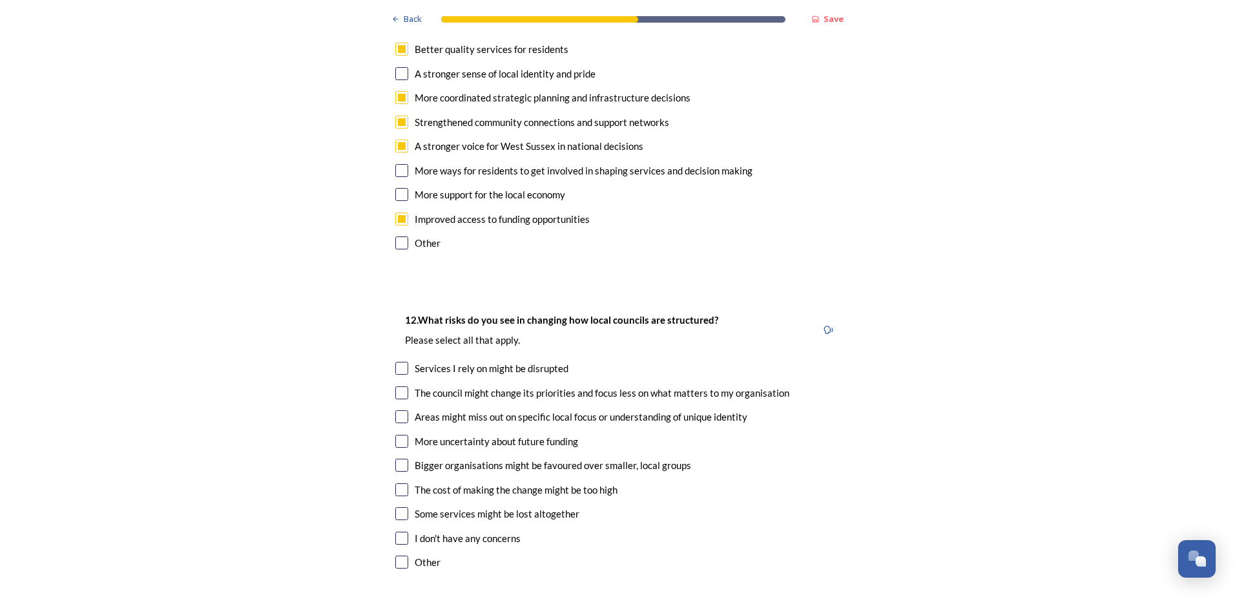
scroll to position [3165, 0]
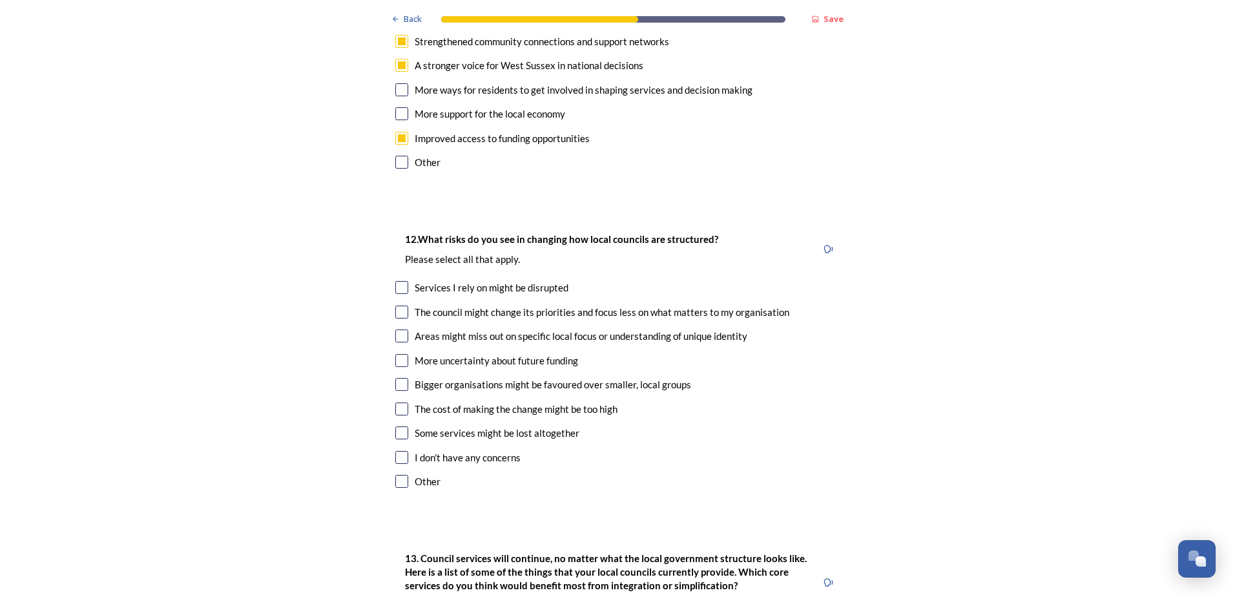
click at [395, 281] on input "checkbox" at bounding box center [401, 287] width 13 height 13
checkbox input "true"
click at [400, 305] on div "The council might change its priorities and focus less on what matters to my or…" at bounding box center [617, 312] width 444 height 15
checkbox input "true"
click at [398, 329] on input "checkbox" at bounding box center [401, 335] width 13 height 13
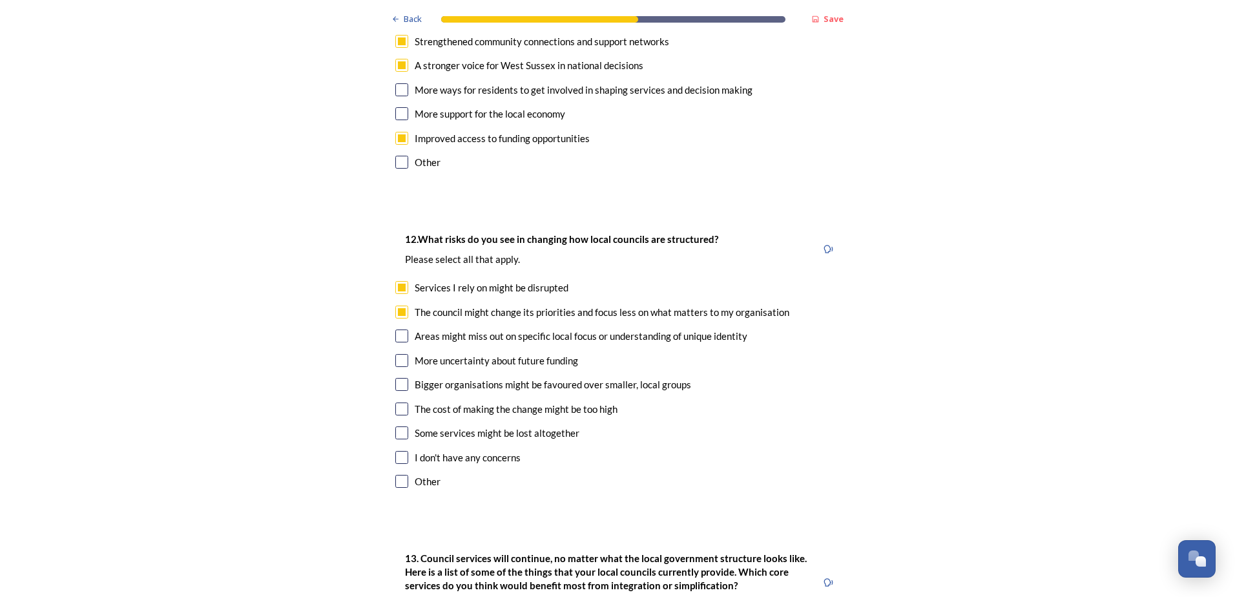
checkbox input "true"
click at [398, 354] on input "checkbox" at bounding box center [401, 360] width 13 height 13
checkbox input "true"
click at [395, 378] on input "checkbox" at bounding box center [401, 384] width 13 height 13
checkbox input "true"
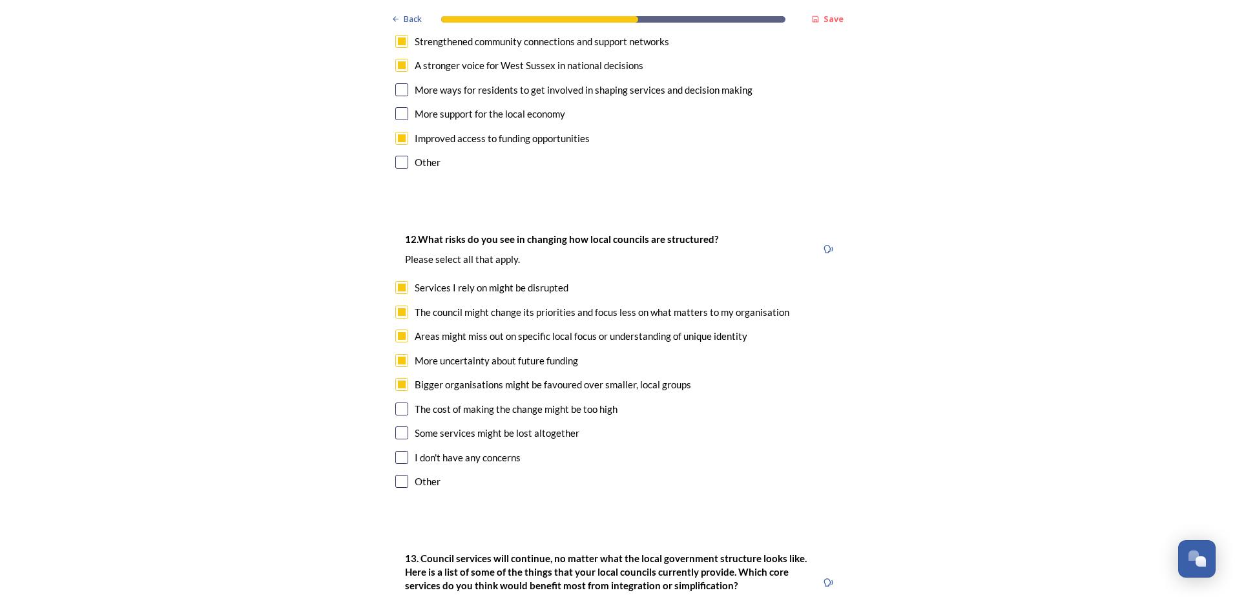
click at [398, 402] on input "checkbox" at bounding box center [401, 408] width 13 height 13
checkbox input "true"
click at [397, 426] on input "checkbox" at bounding box center [401, 432] width 13 height 13
checkbox input "true"
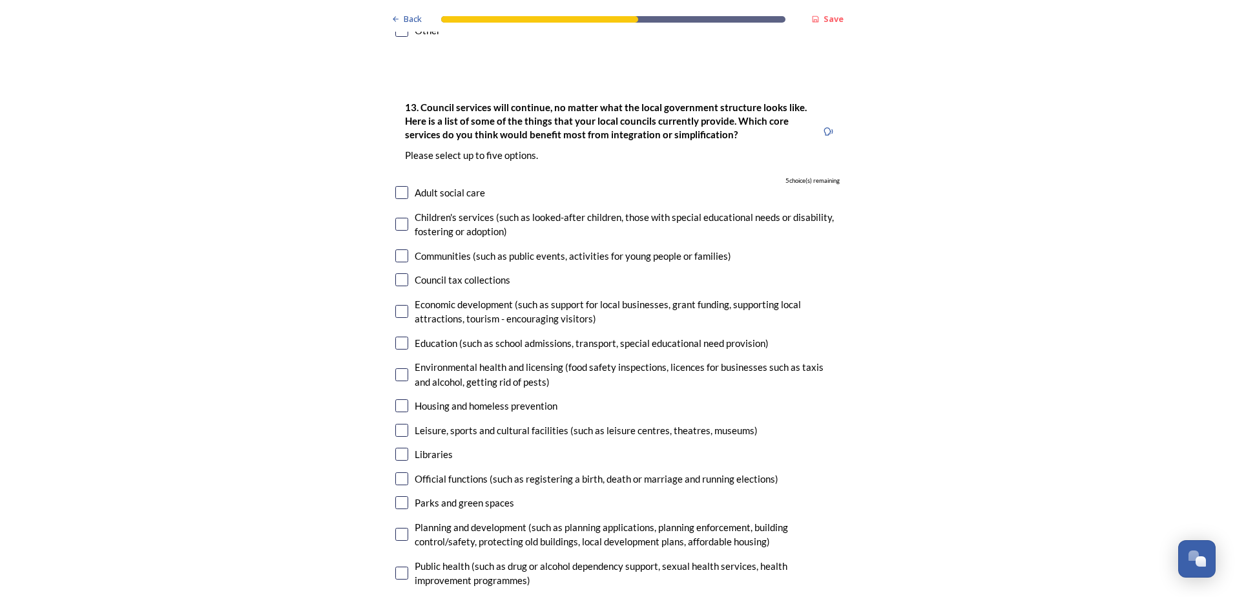
scroll to position [3617, 0]
click at [397, 367] on input "checkbox" at bounding box center [401, 373] width 13 height 13
checkbox input "true"
click at [395, 471] on input "checkbox" at bounding box center [401, 477] width 13 height 13
checkbox input "true"
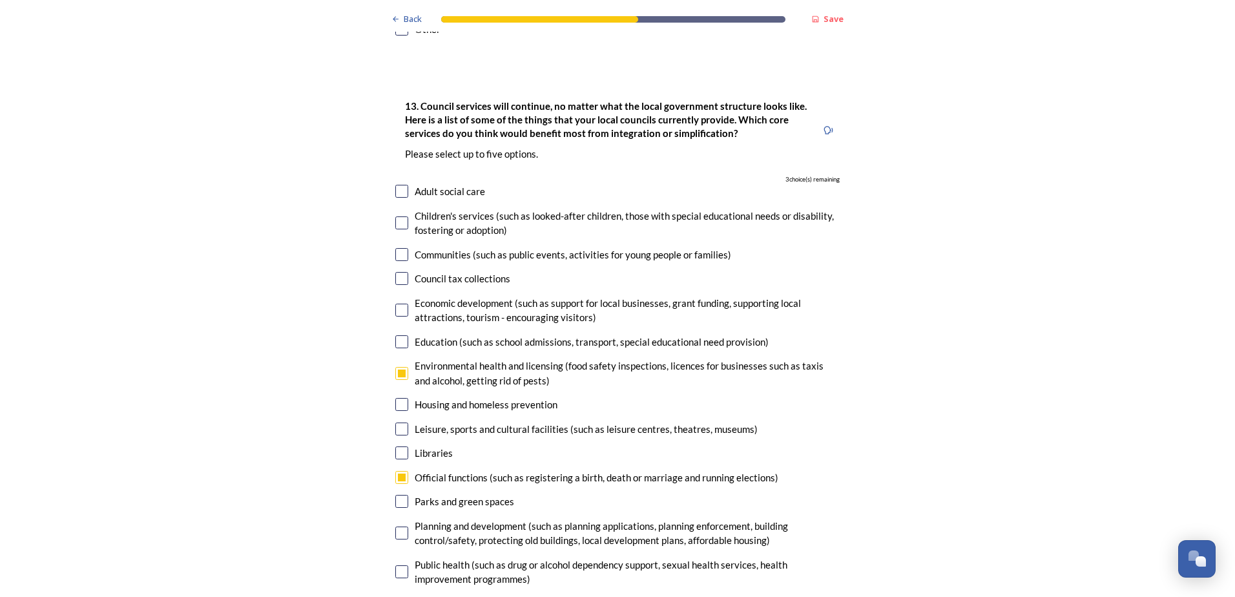
click at [395, 526] on input "checkbox" at bounding box center [401, 532] width 13 height 13
checkbox input "true"
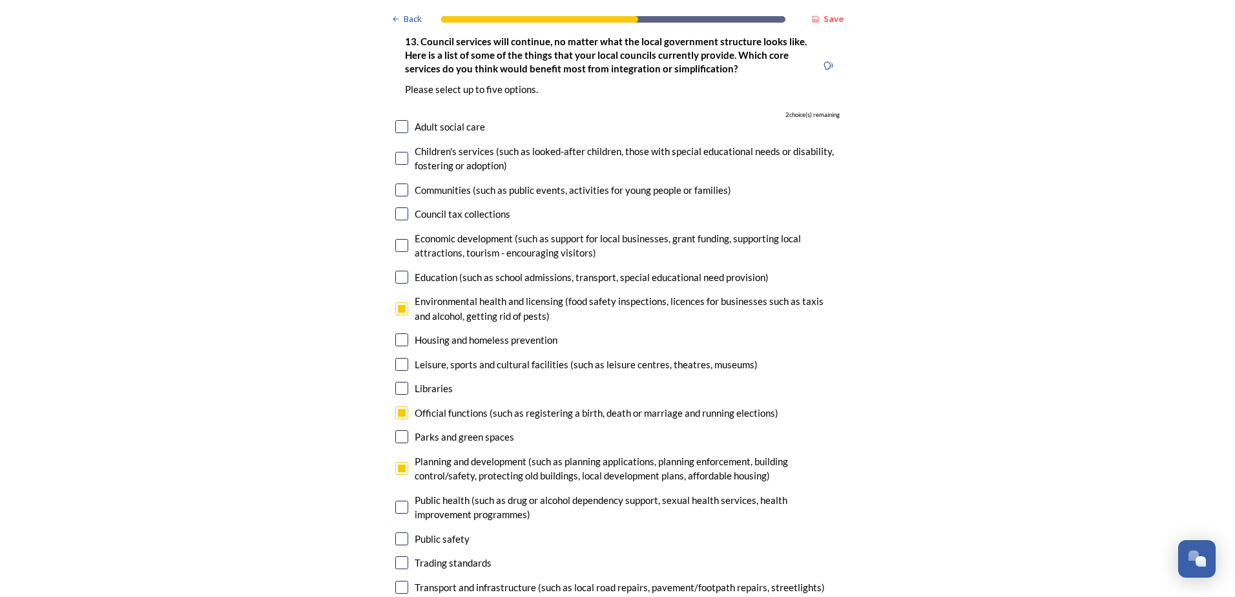
click at [398, 581] on input "checkbox" at bounding box center [401, 587] width 13 height 13
checkbox input "true"
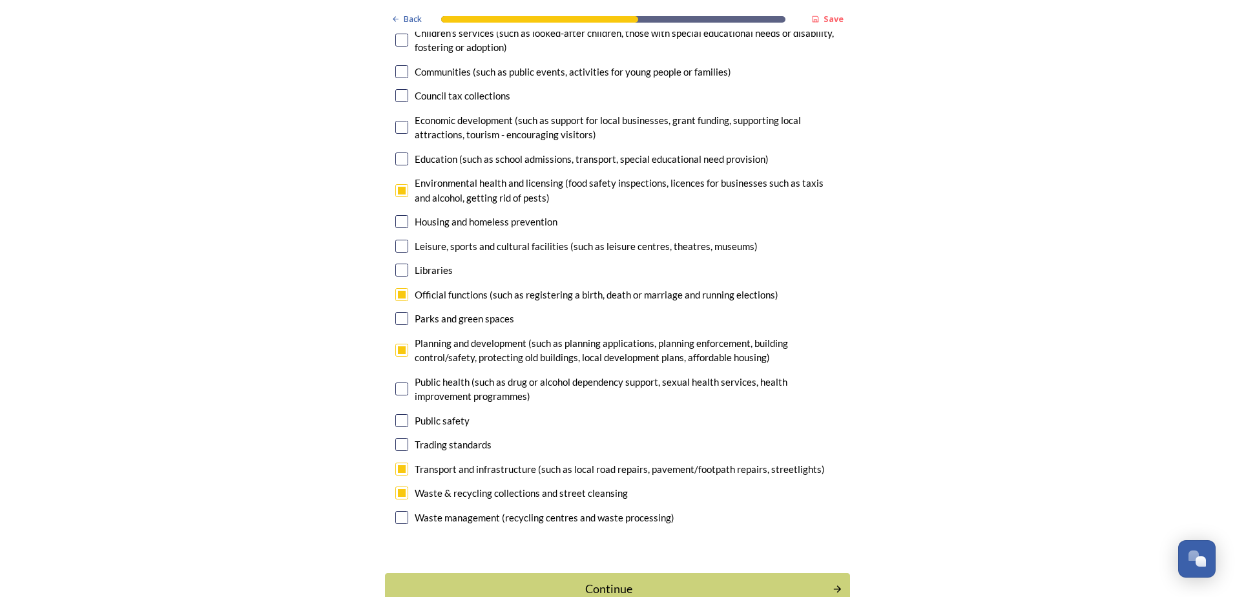
scroll to position [3801, 0]
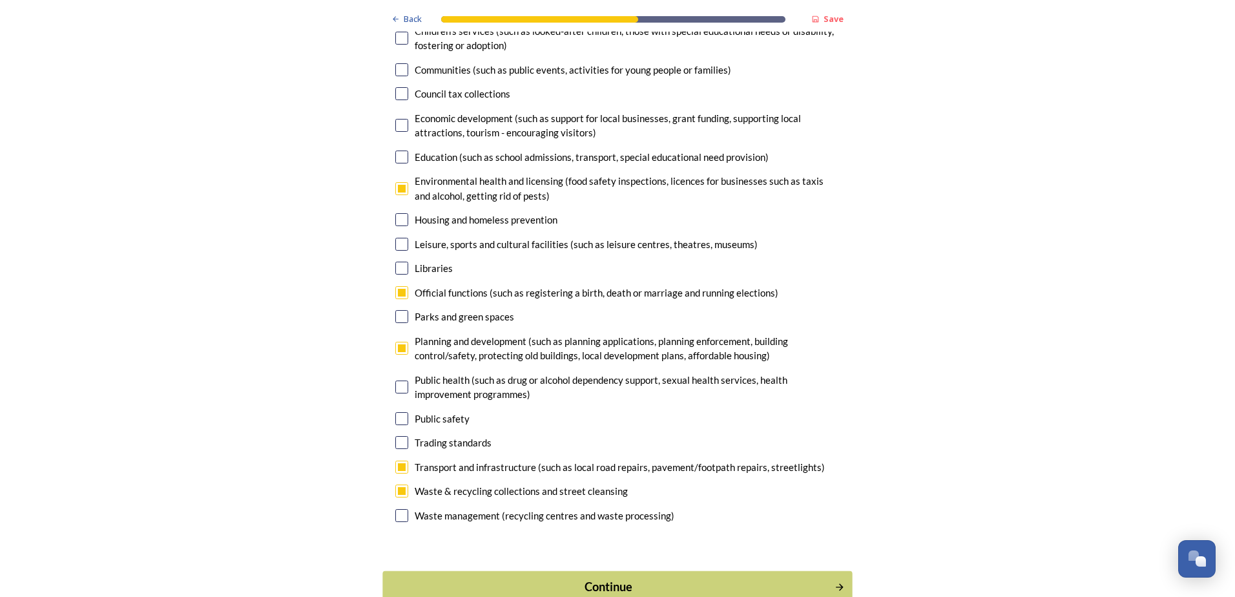
click at [643, 578] on div "Continue" at bounding box center [608, 586] width 437 height 17
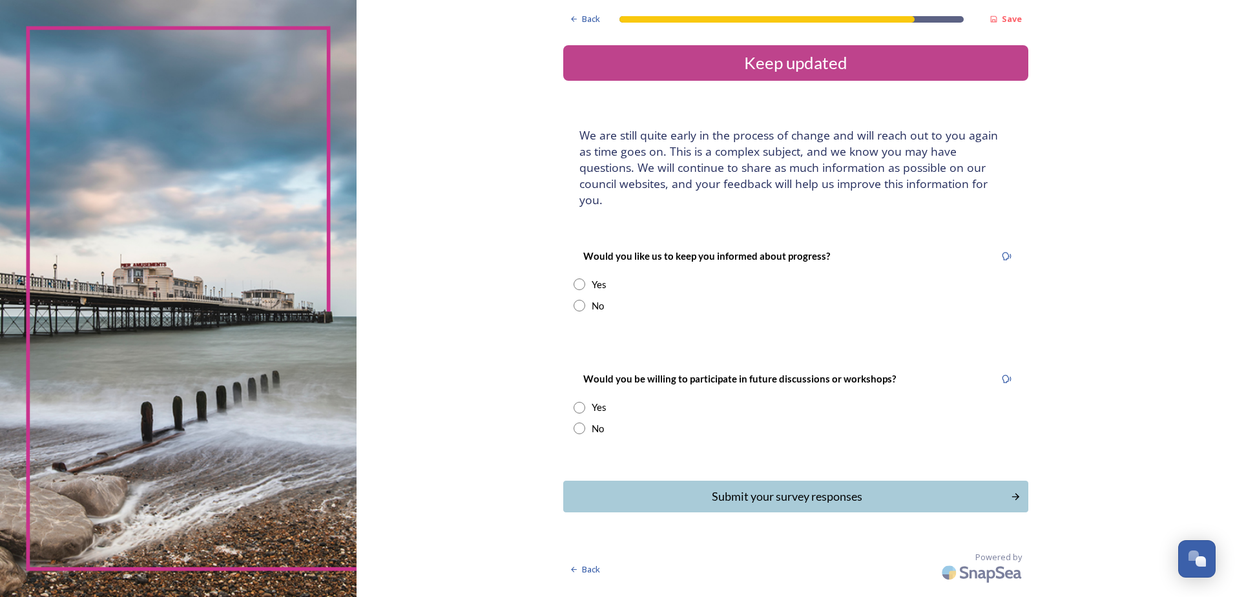
click at [601, 277] on div "Yes" at bounding box center [599, 284] width 15 height 15
radio input "true"
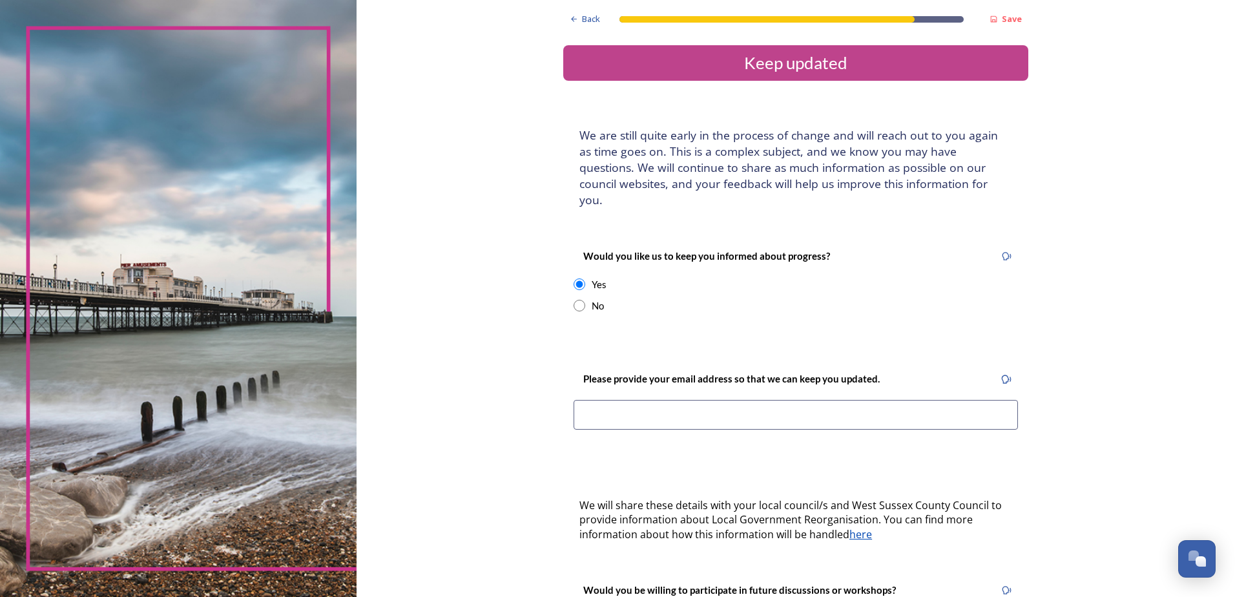
click at [618, 400] on input at bounding box center [795, 415] width 444 height 30
type input "clerk@paghamparishcouncil.gov.uk"
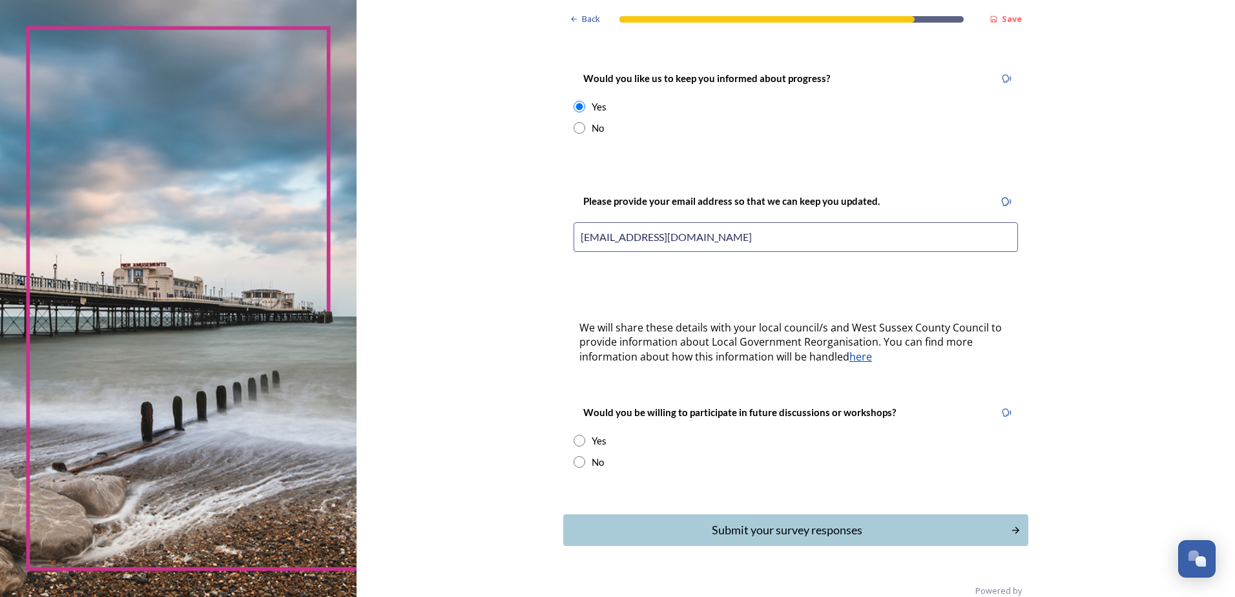
scroll to position [185, 0]
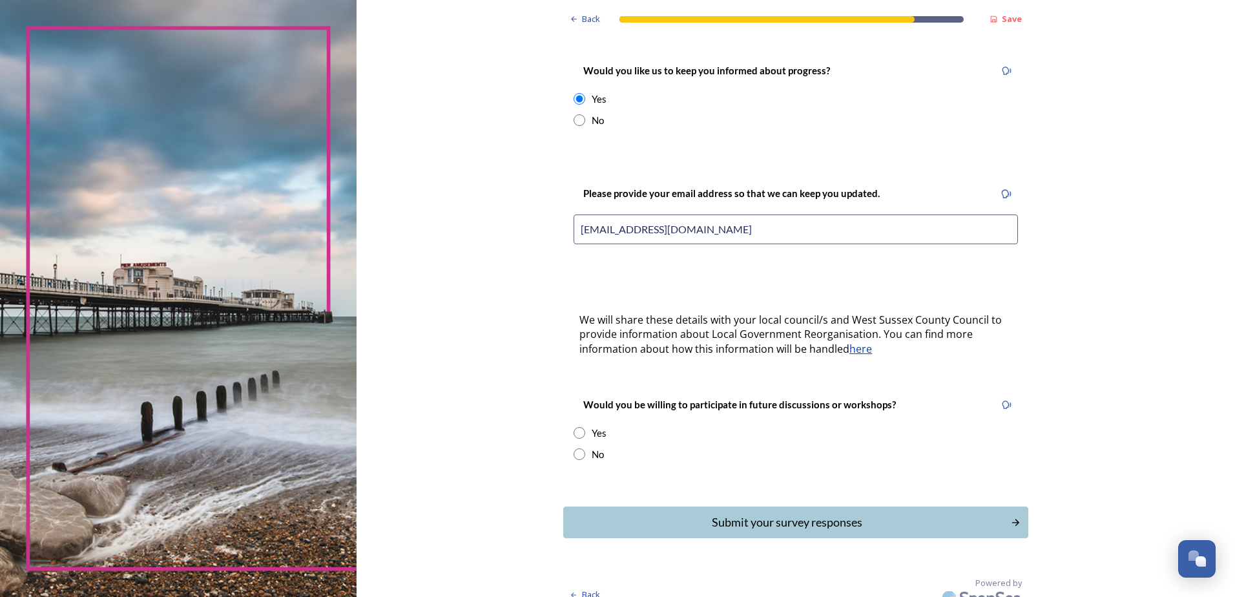
click at [592, 426] on div "Yes" at bounding box center [599, 433] width 15 height 15
radio input "true"
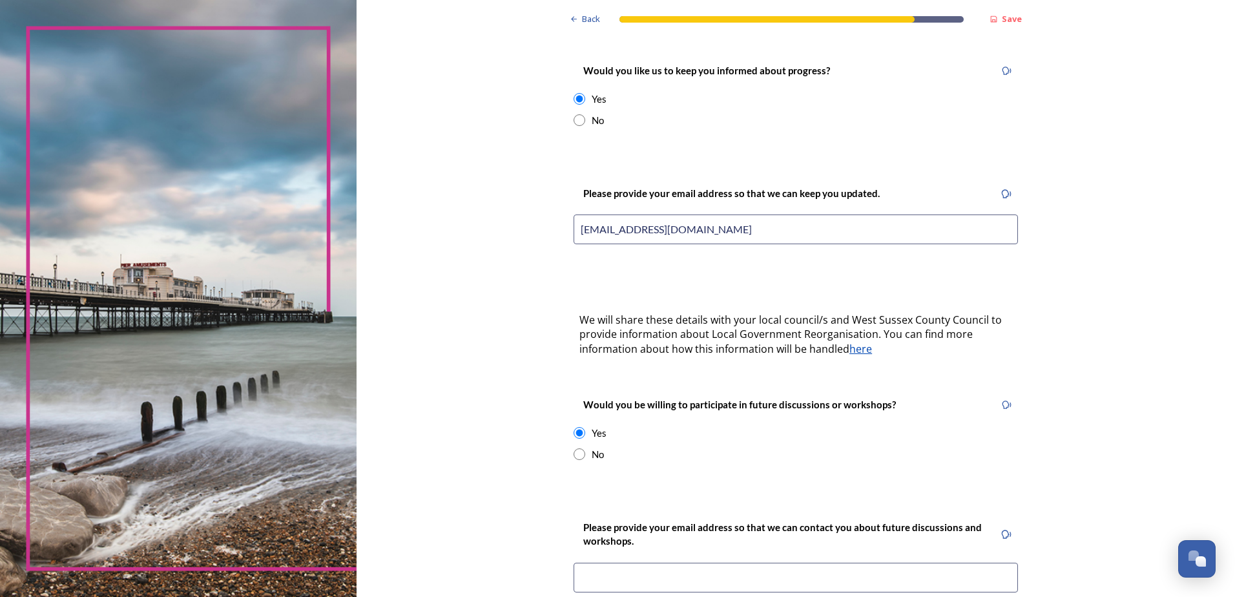
click at [597, 563] on input at bounding box center [795, 578] width 444 height 30
type input "clerk@paghamparishcouncil.gov.uk"
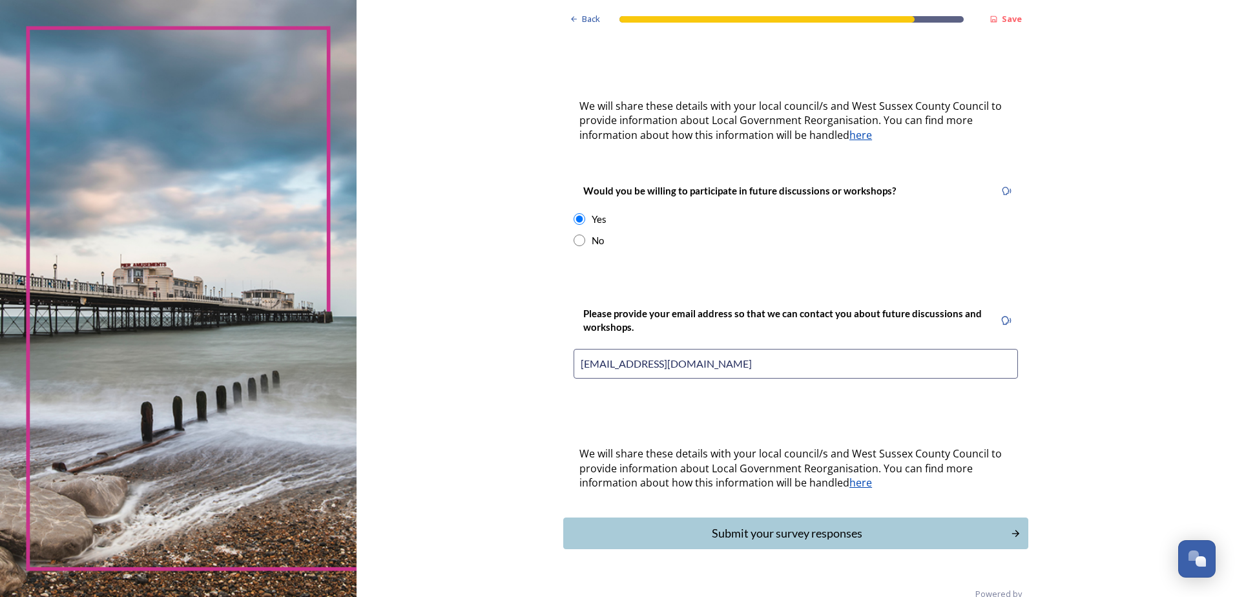
scroll to position [410, 0]
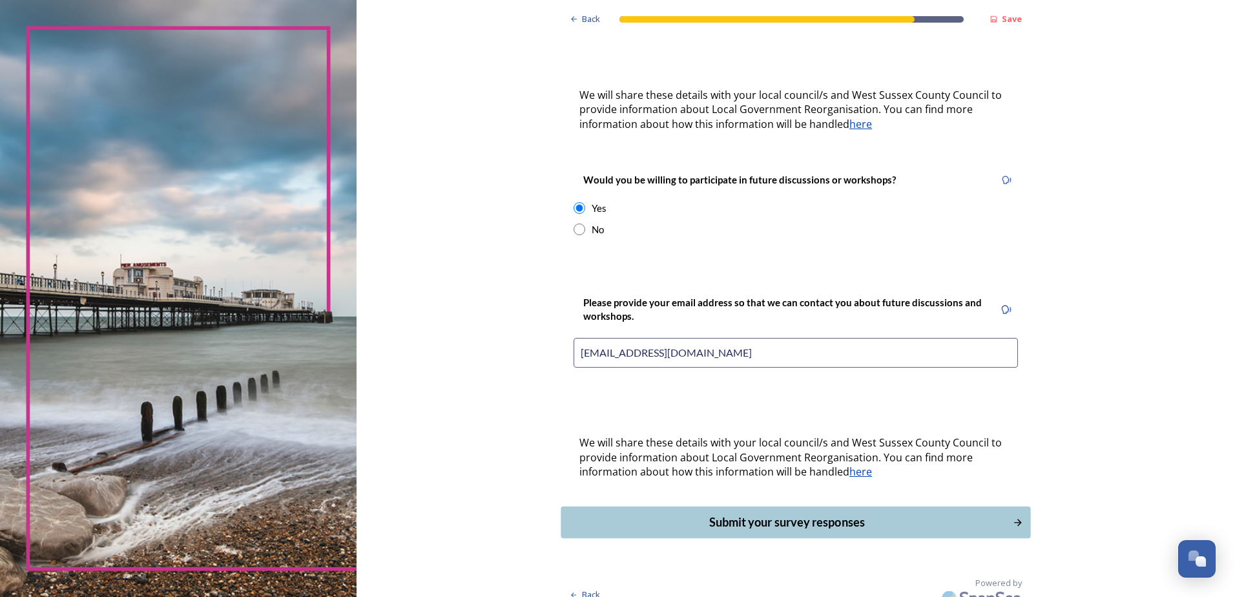
click at [801, 513] on div "Submit your survey responses" at bounding box center [786, 521] width 437 height 17
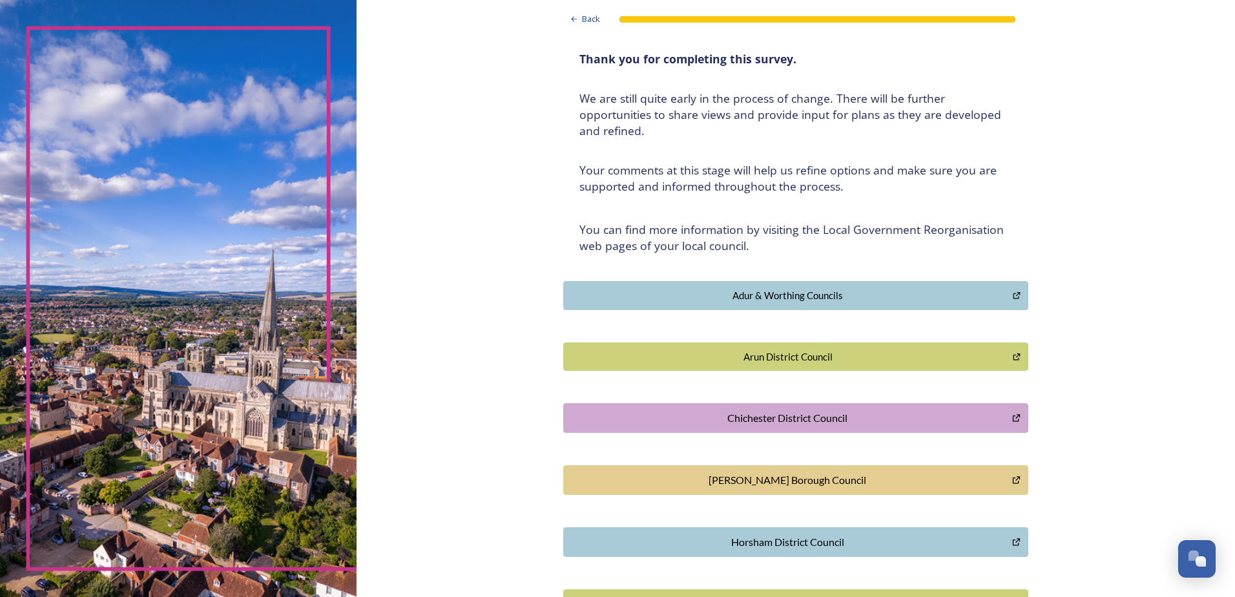
scroll to position [0, 0]
